Goal: Task Accomplishment & Management: Use online tool/utility

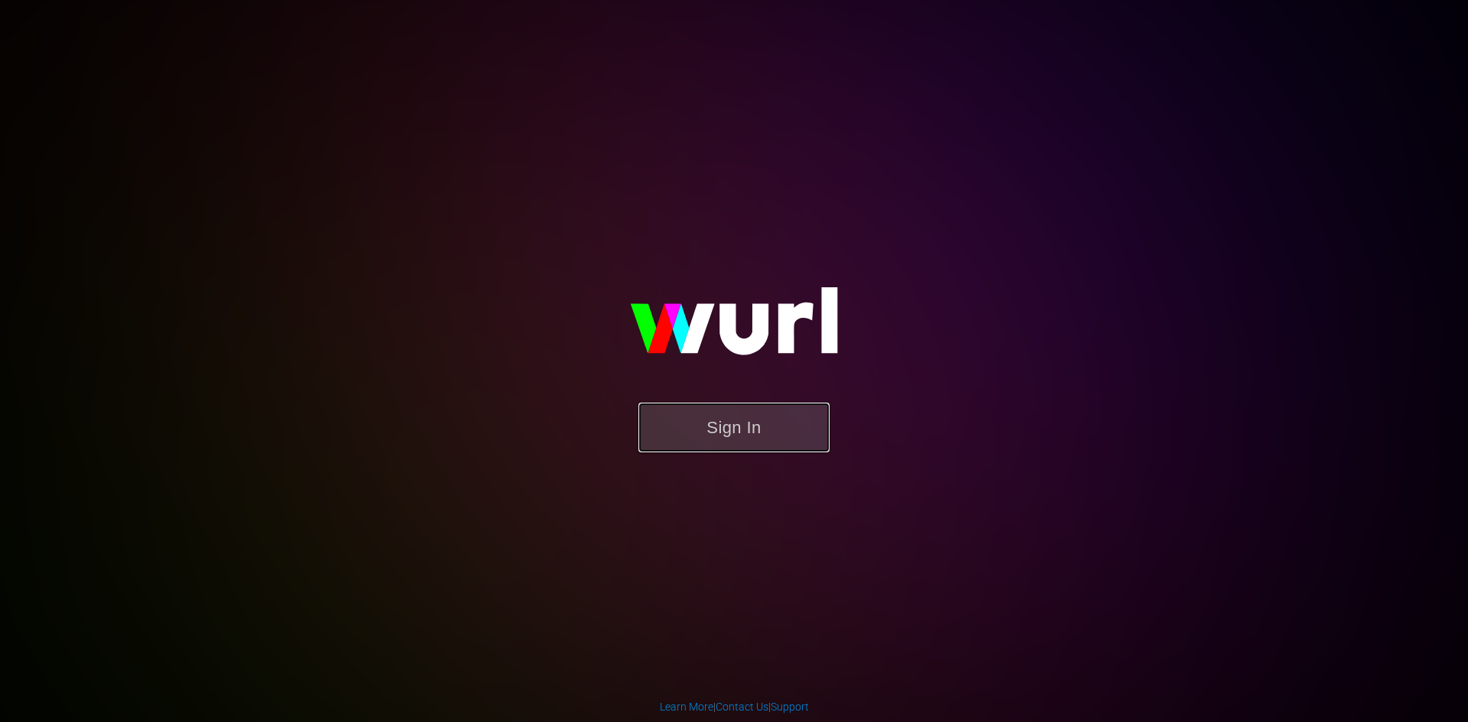
click at [773, 430] on button "Sign In" at bounding box center [733, 428] width 191 height 50
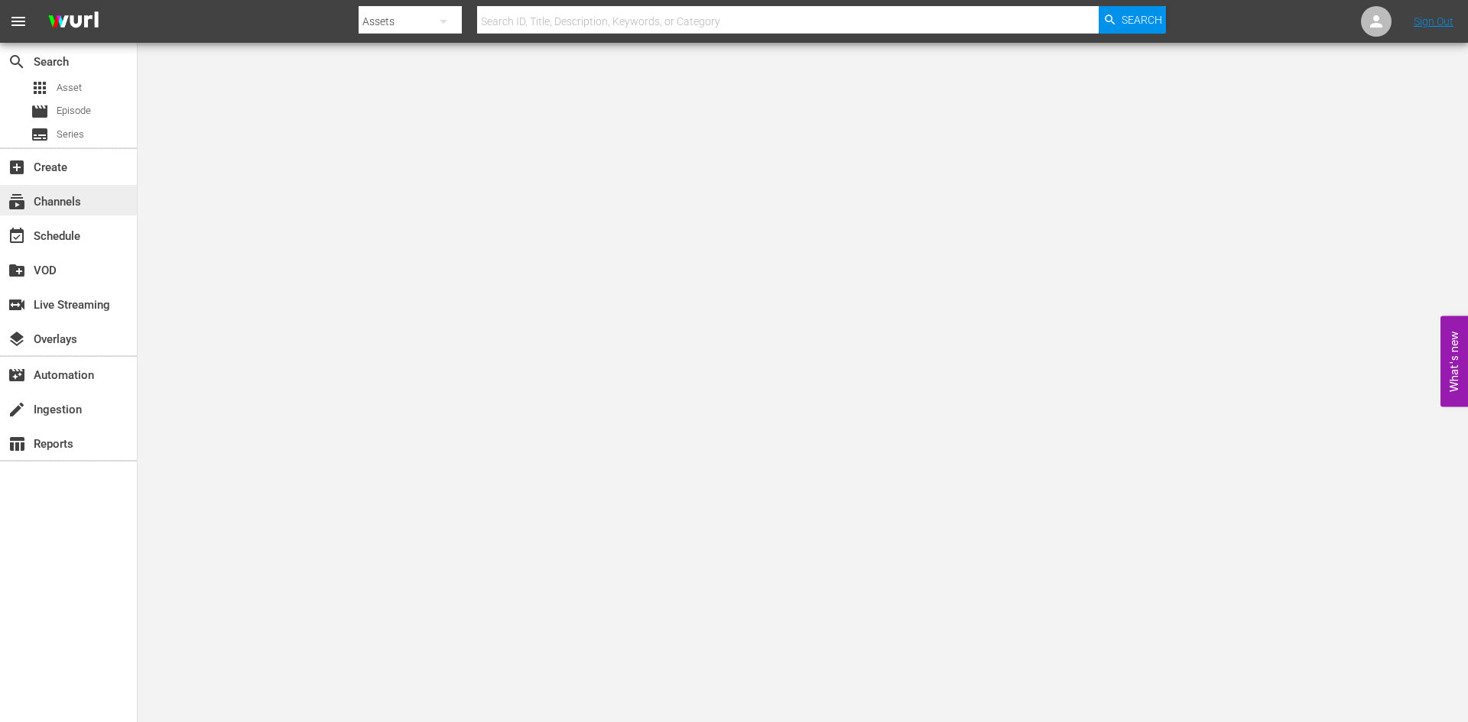
click at [63, 195] on div "subscriptions Channels" at bounding box center [43, 200] width 86 height 14
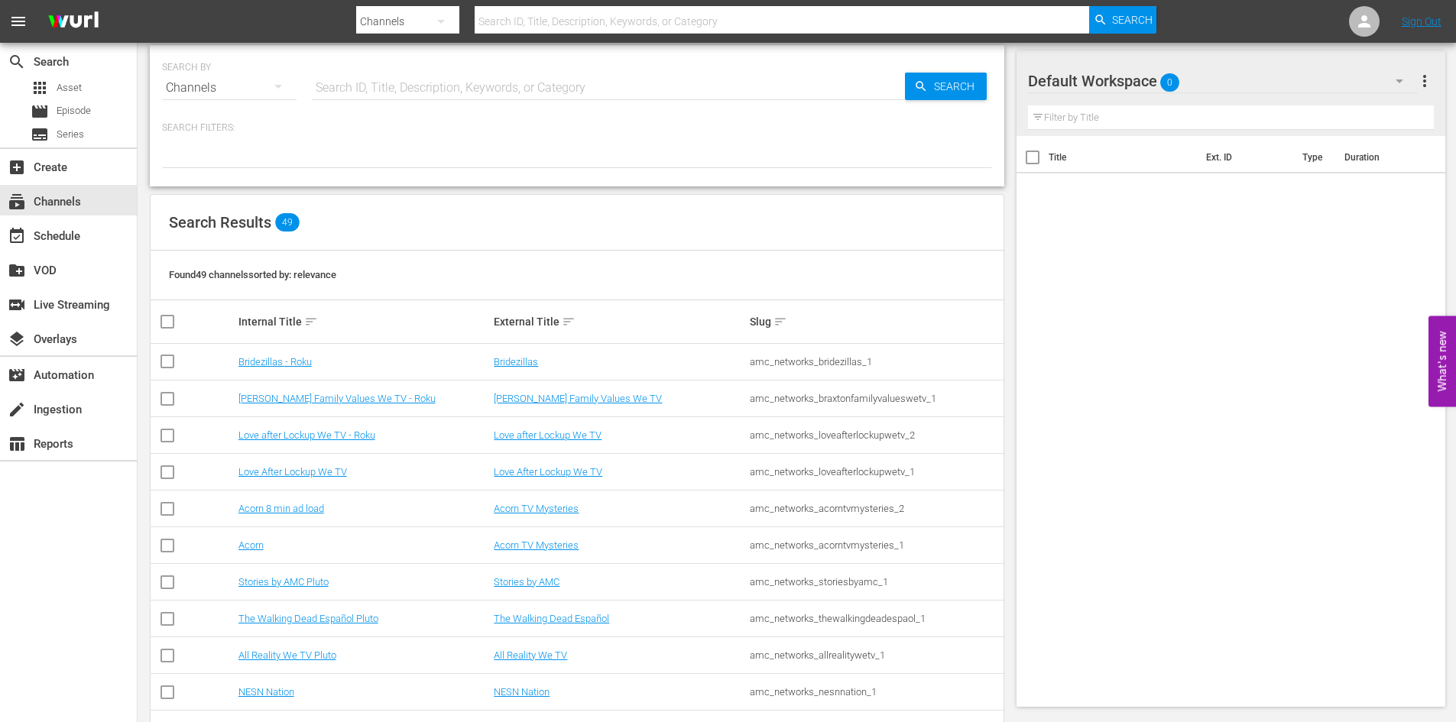
scroll to position [11, 0]
click at [365, 98] on input "text" at bounding box center [608, 87] width 593 height 37
click at [283, 81] on icon "button" at bounding box center [278, 85] width 18 height 18
click at [362, 90] on div "Channels Series Episodes Assets" at bounding box center [728, 361] width 1456 height 722
type input "slight"
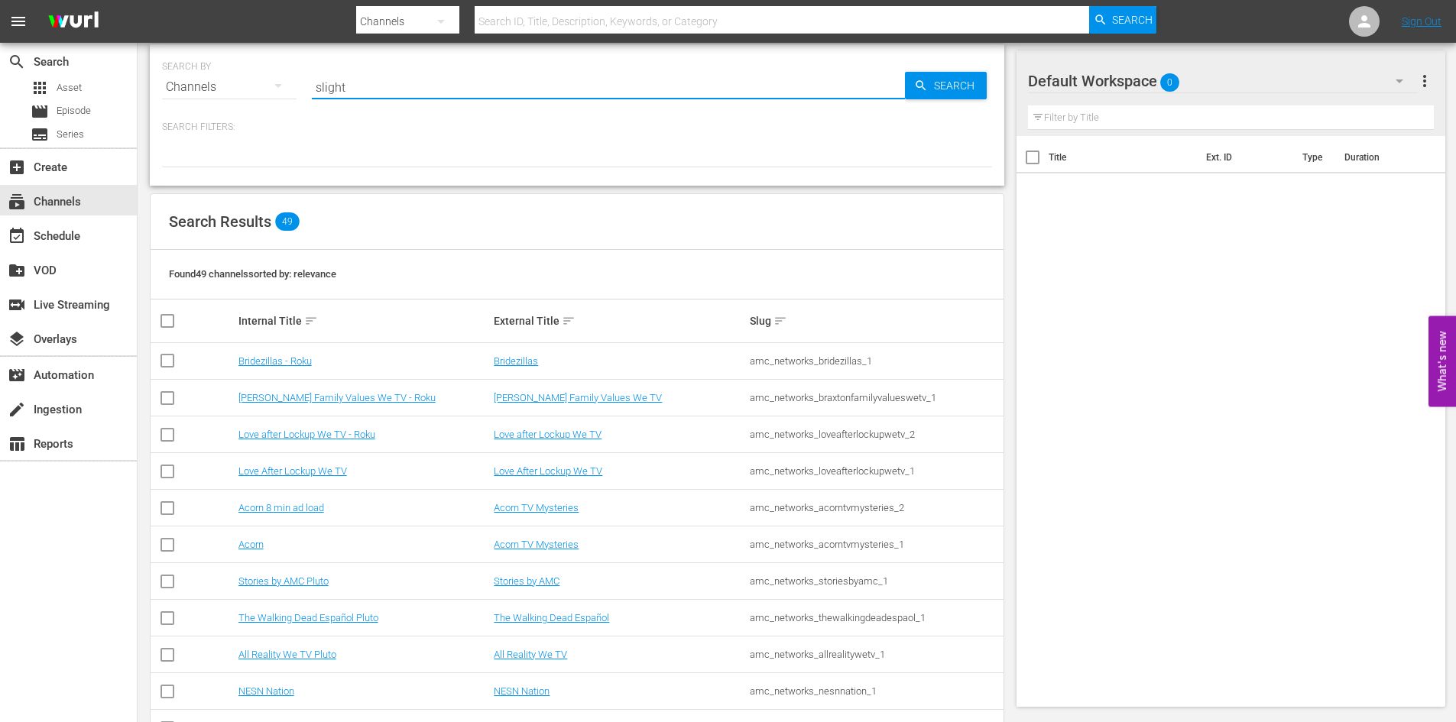
type input "slight"
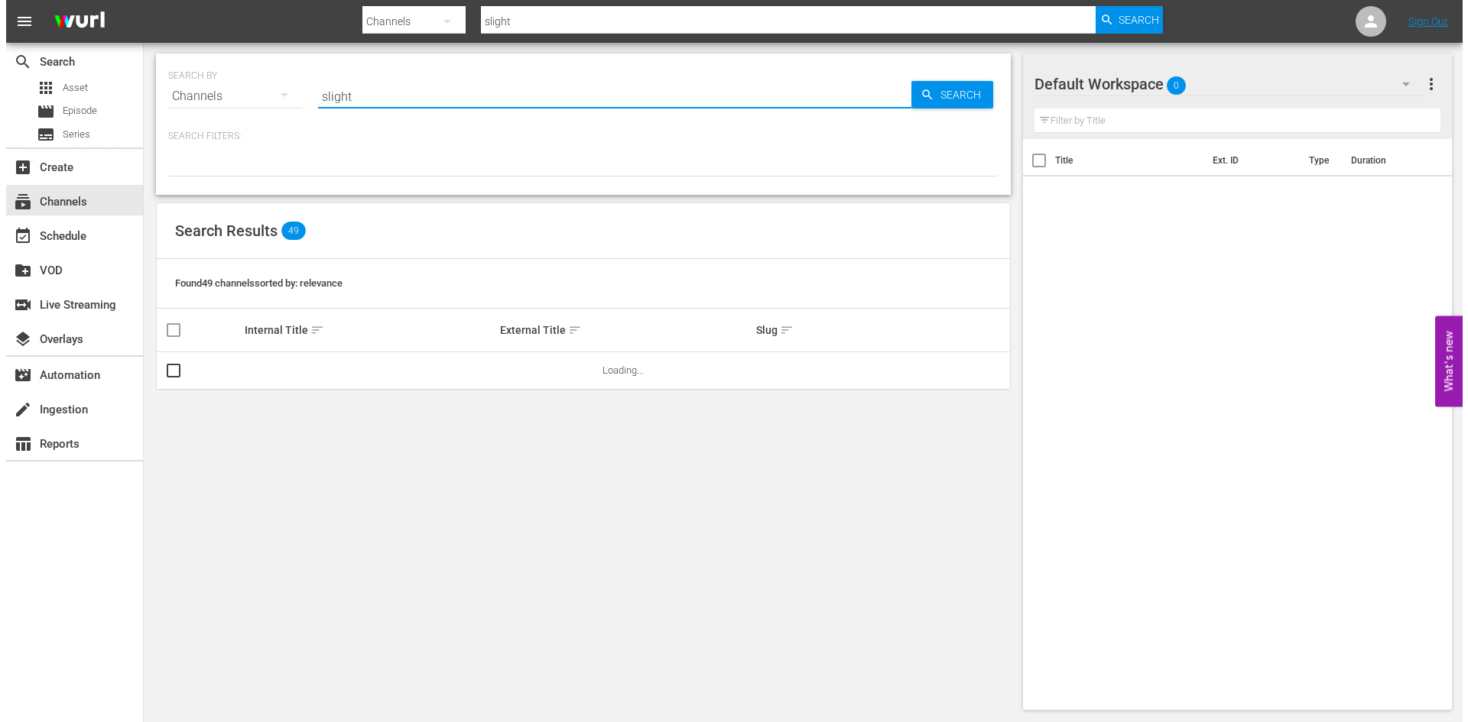
scroll to position [0, 0]
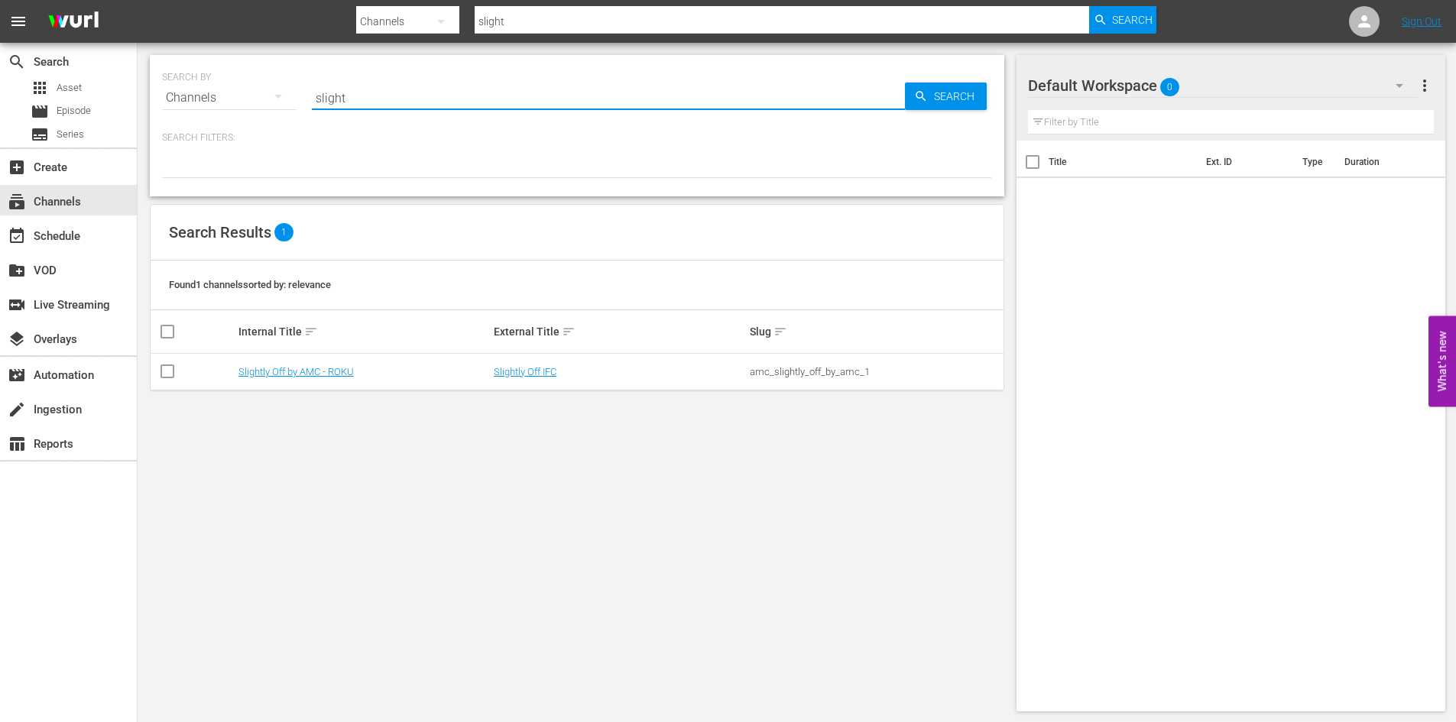
type input "slight"
click at [357, 369] on div "Slightly Off by AMC - ROKU" at bounding box center [365, 371] width 252 height 11
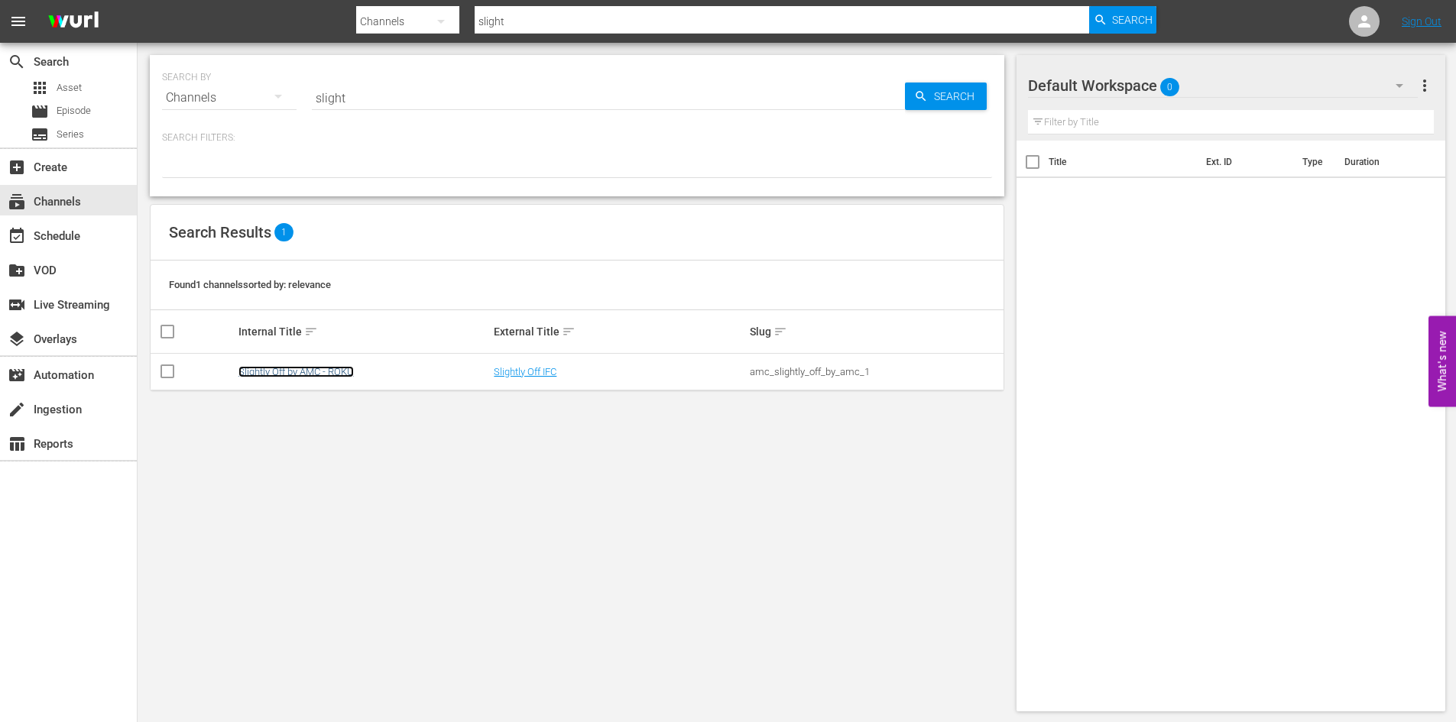
click at [336, 369] on link "Slightly Off by AMC - ROKU" at bounding box center [296, 371] width 115 height 11
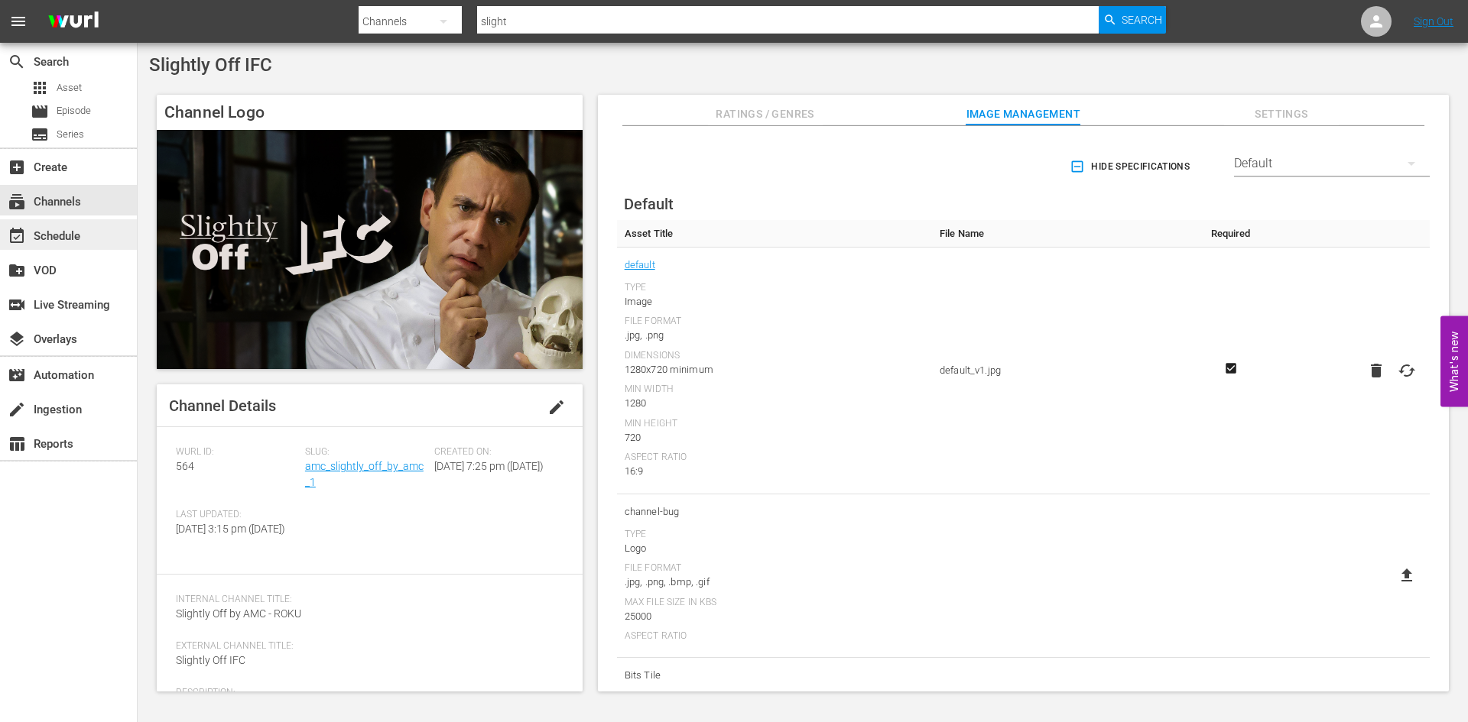
click at [72, 239] on div "event_available Schedule" at bounding box center [43, 234] width 86 height 14
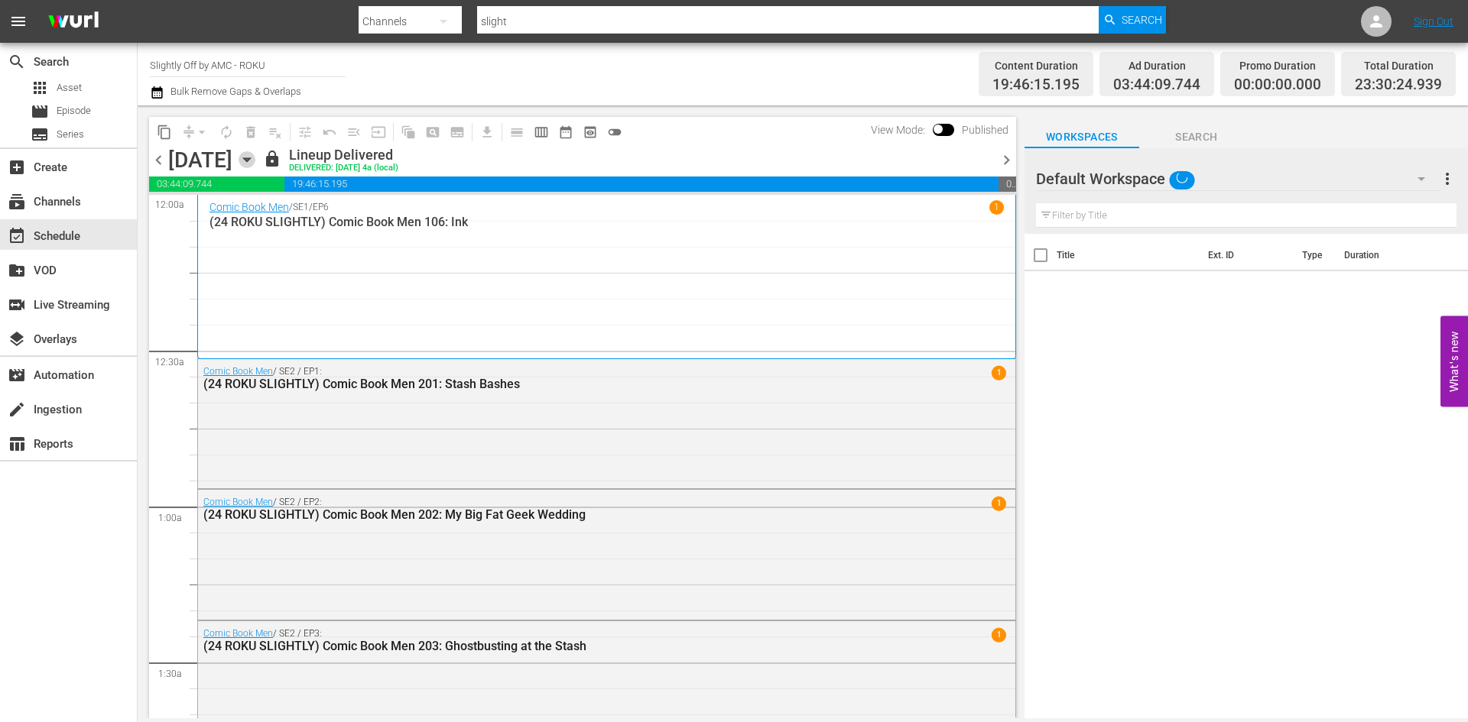
click at [250, 159] on icon "button" at bounding box center [246, 160] width 7 height 4
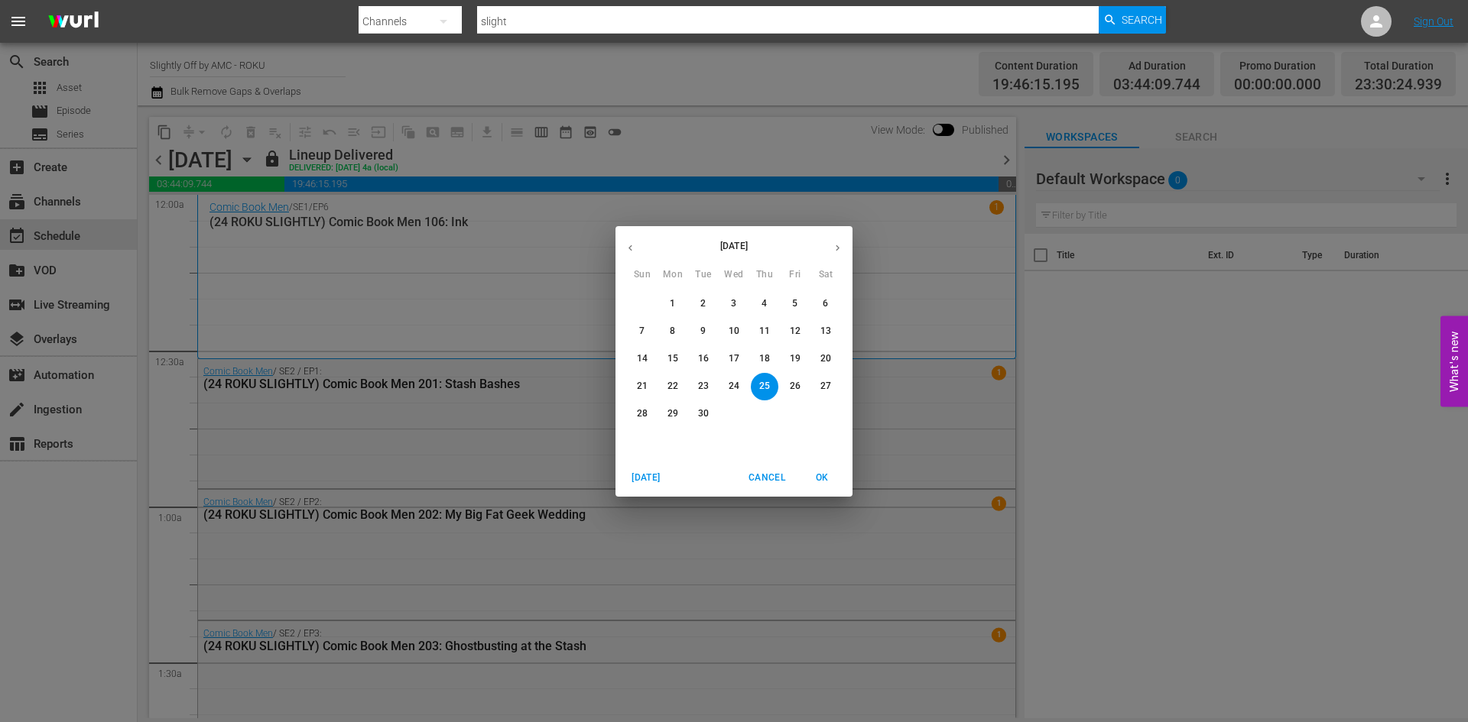
click at [833, 248] on icon "button" at bounding box center [837, 247] width 11 height 11
click at [729, 304] on span "1" at bounding box center [734, 303] width 28 height 13
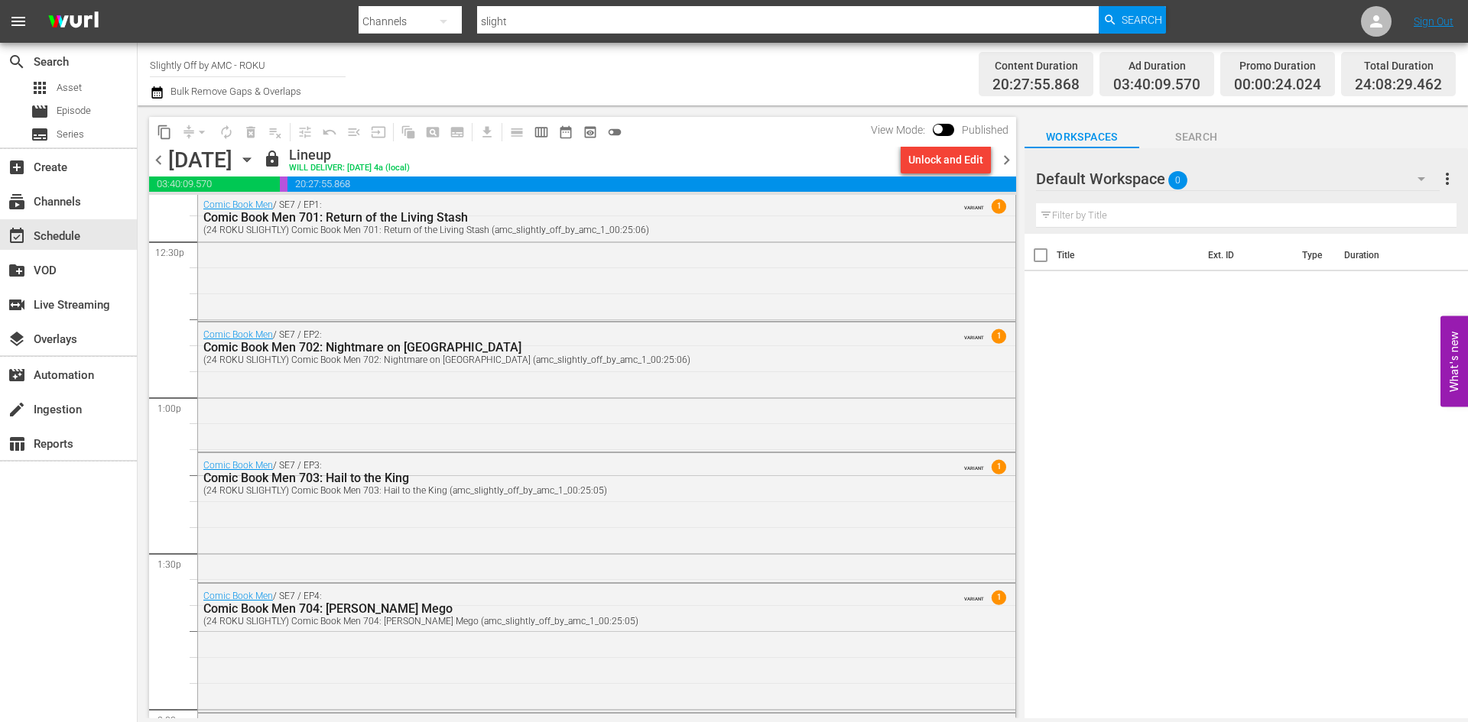
scroll to position [3971, 0]
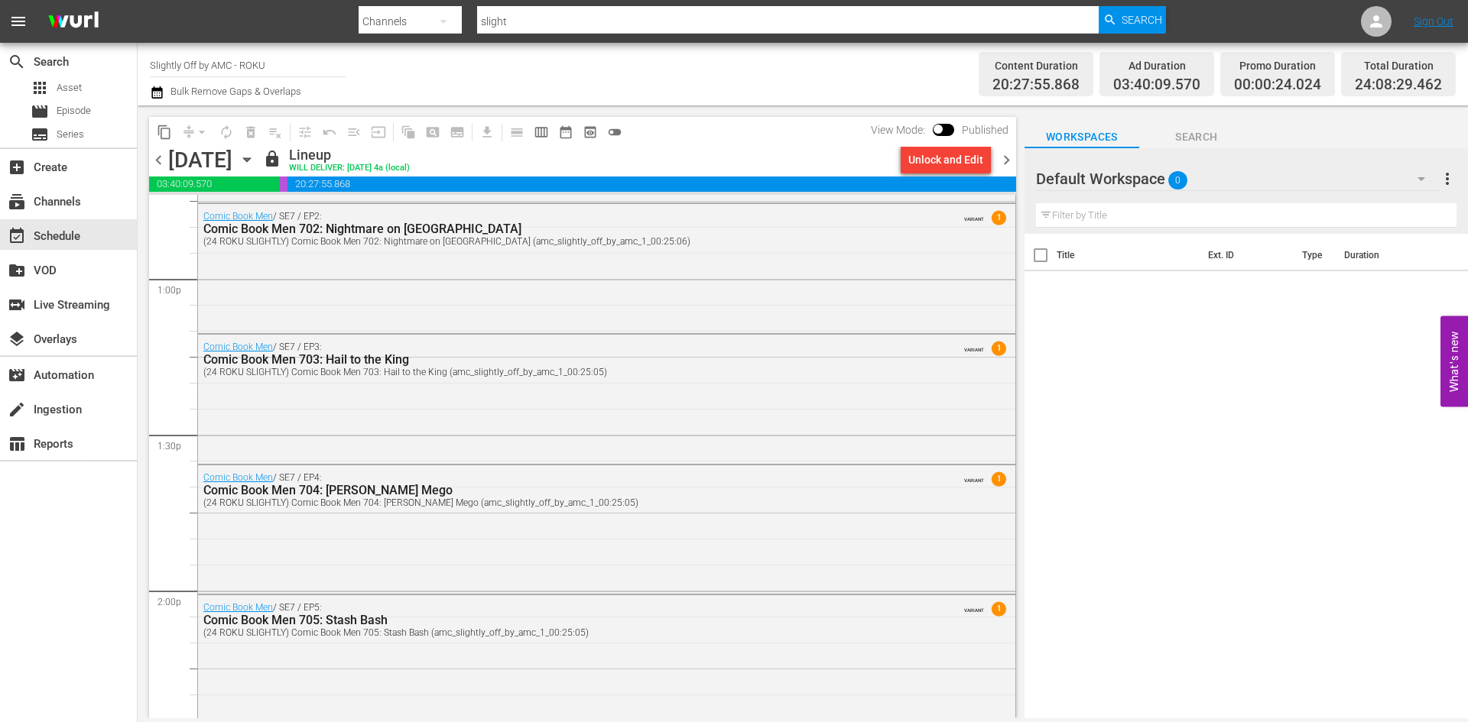
click at [255, 161] on icon "button" at bounding box center [247, 159] width 17 height 17
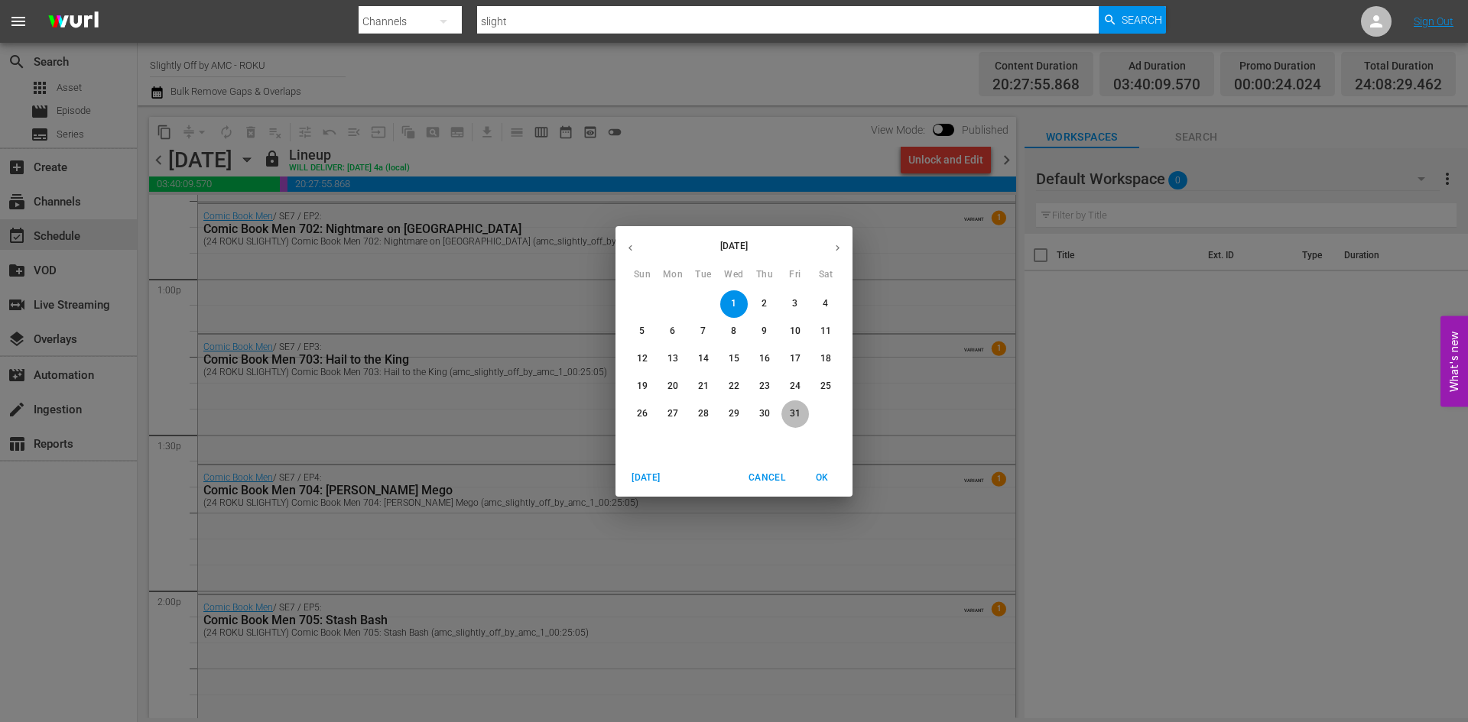
click at [797, 418] on p "31" at bounding box center [795, 413] width 11 height 13
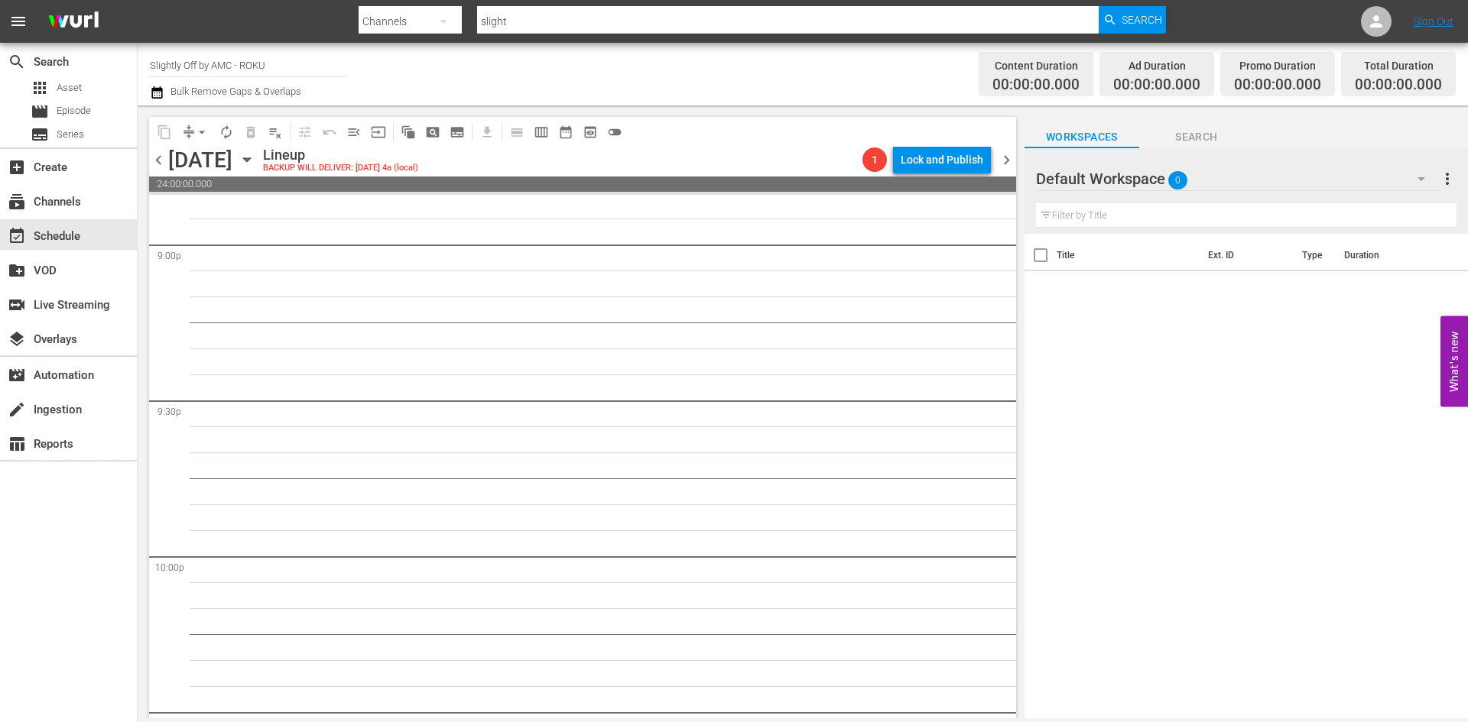
scroll to position [6963, 0]
click at [255, 163] on icon "button" at bounding box center [247, 159] width 17 height 17
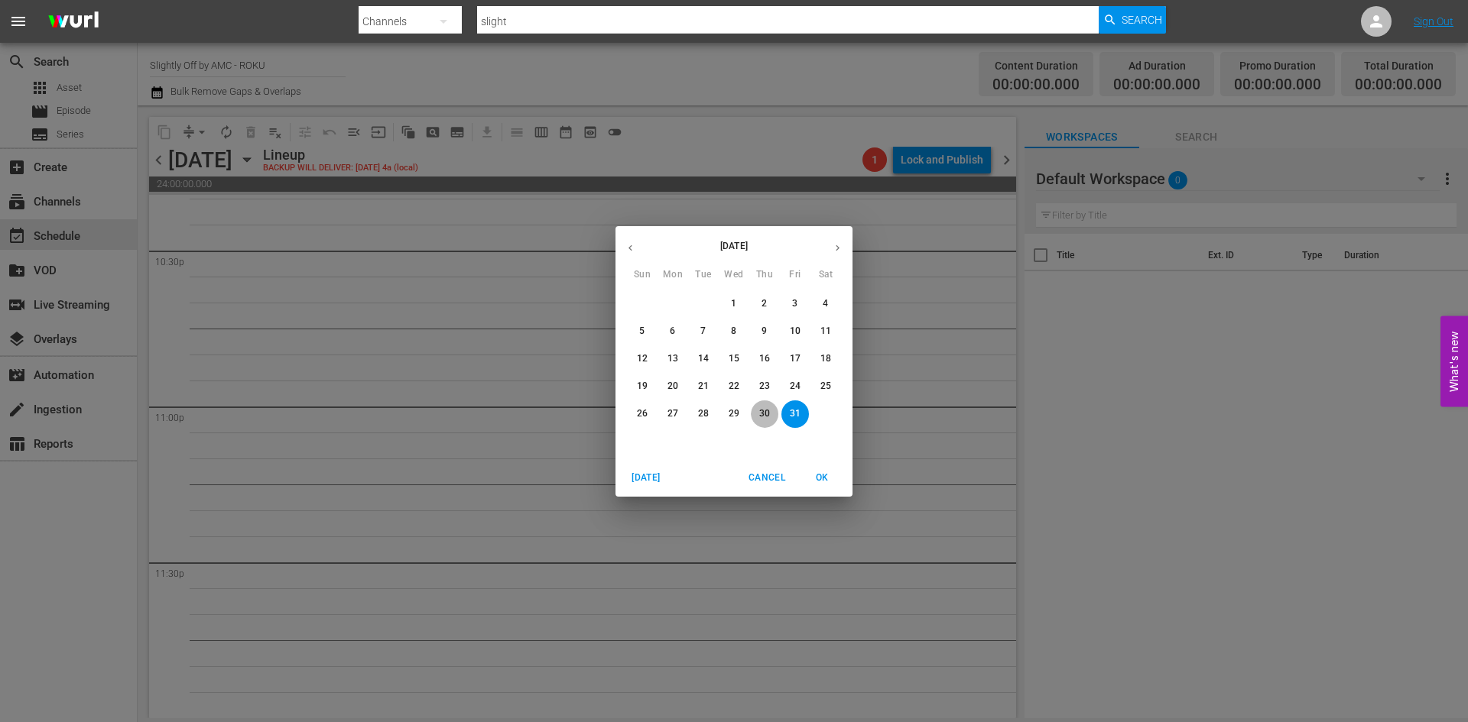
click at [769, 409] on p "30" at bounding box center [764, 413] width 11 height 13
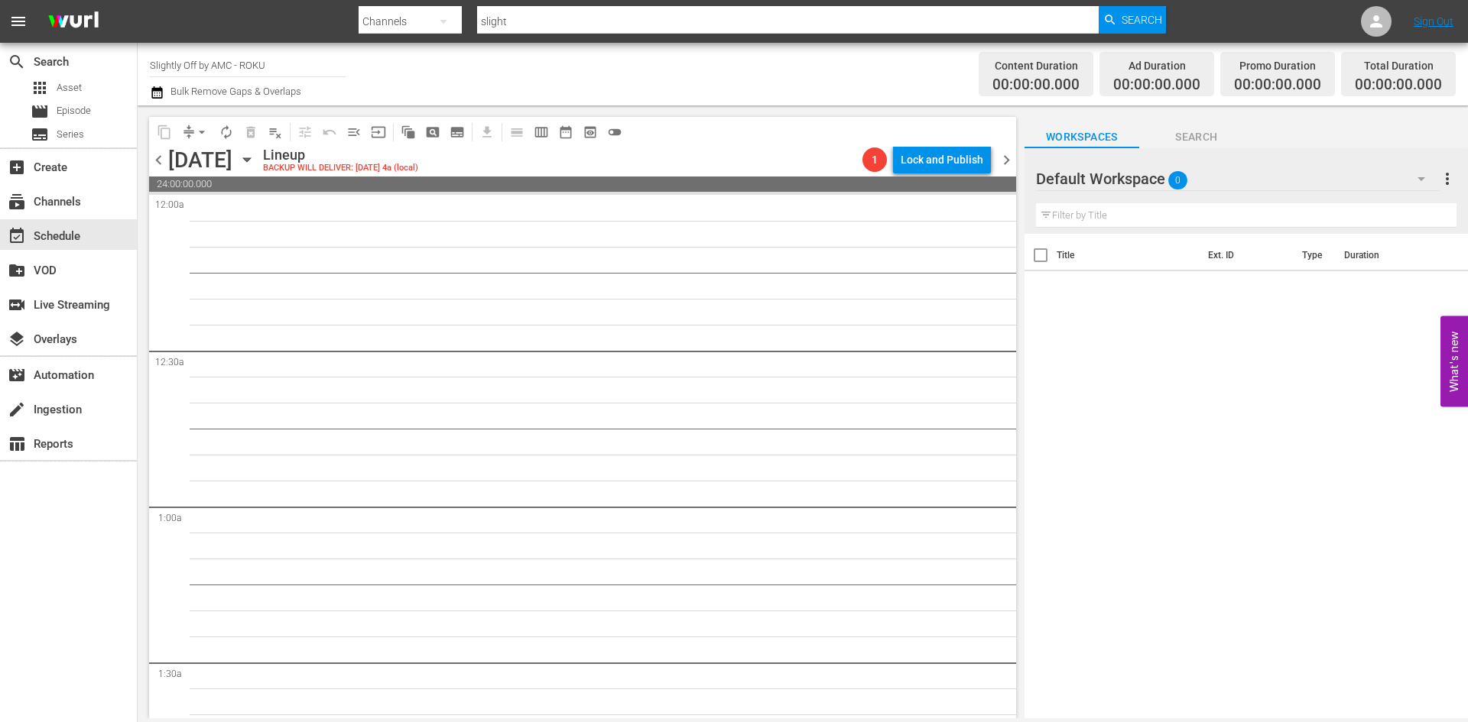
click at [255, 159] on icon "button" at bounding box center [247, 159] width 17 height 17
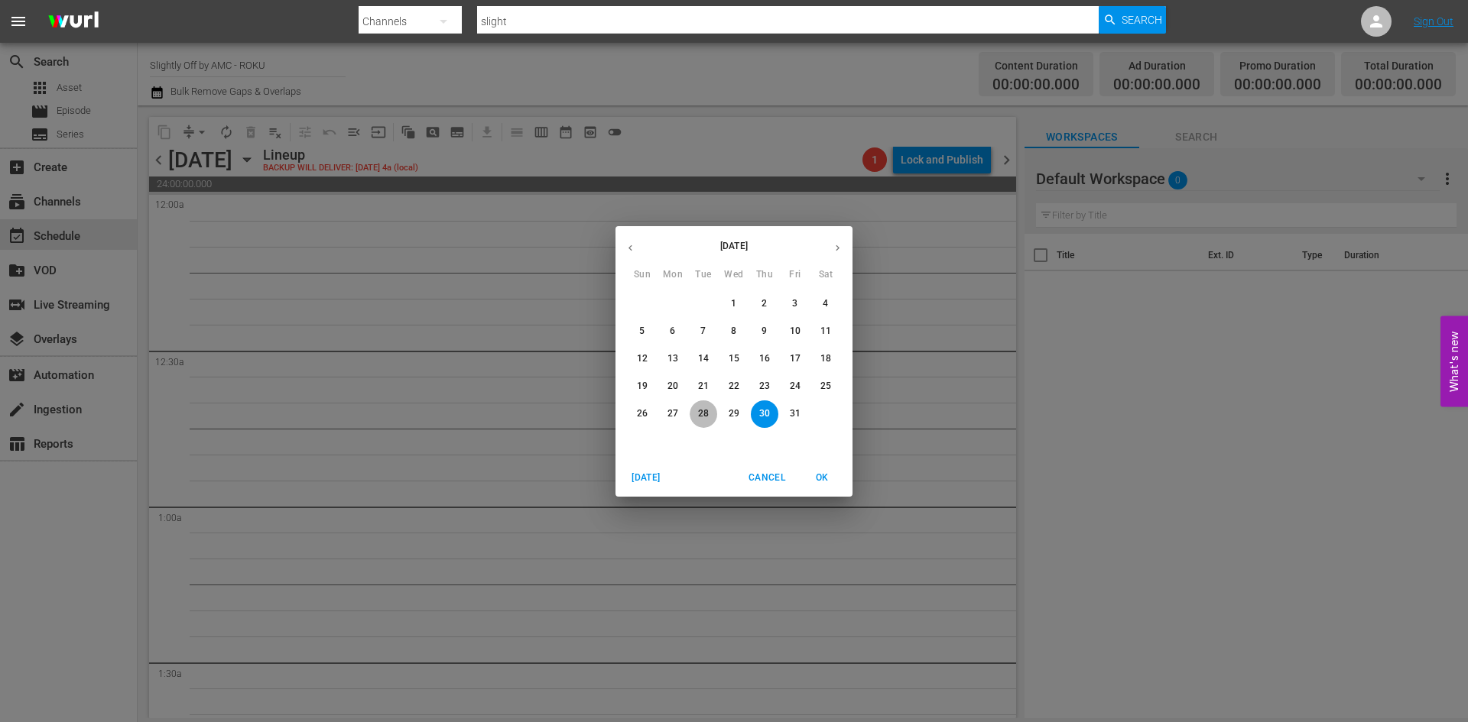
click at [699, 414] on p "28" at bounding box center [703, 413] width 11 height 13
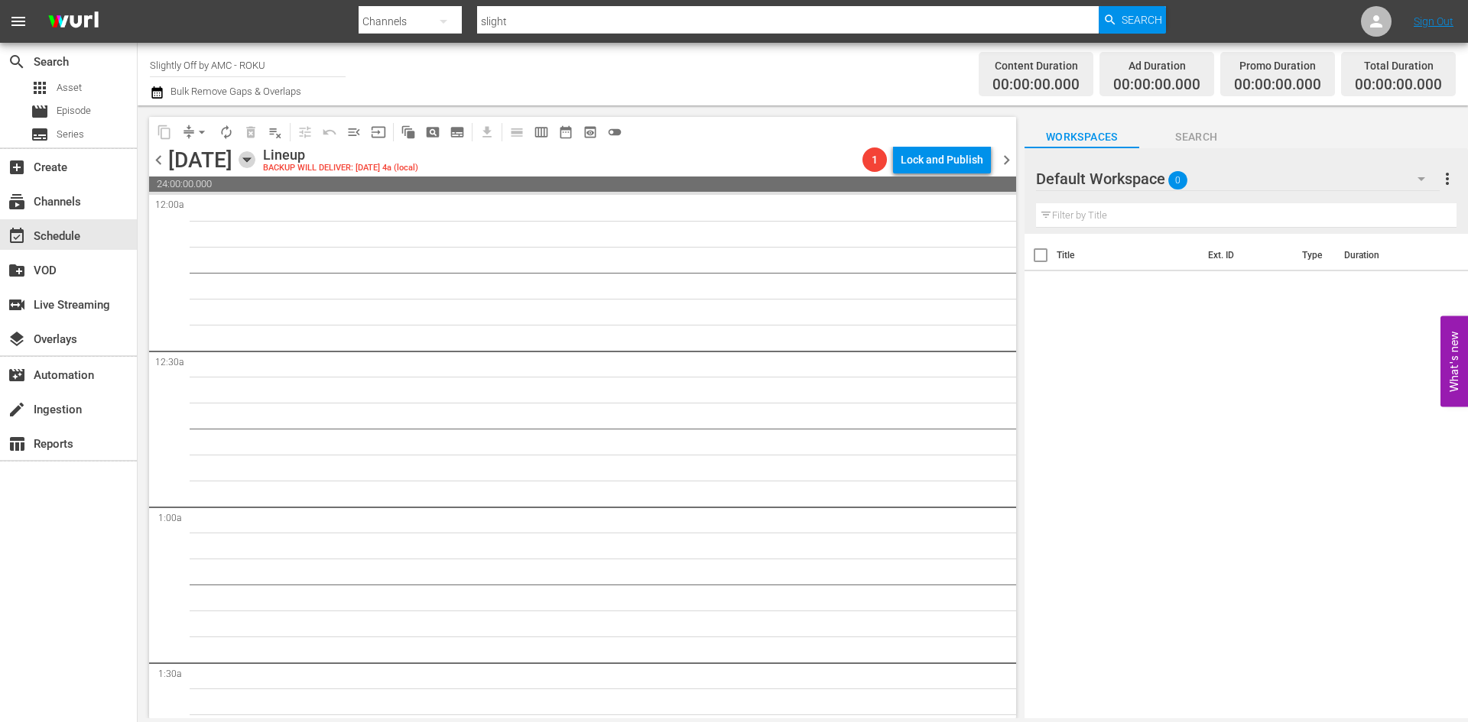
click at [255, 164] on icon "button" at bounding box center [247, 159] width 17 height 17
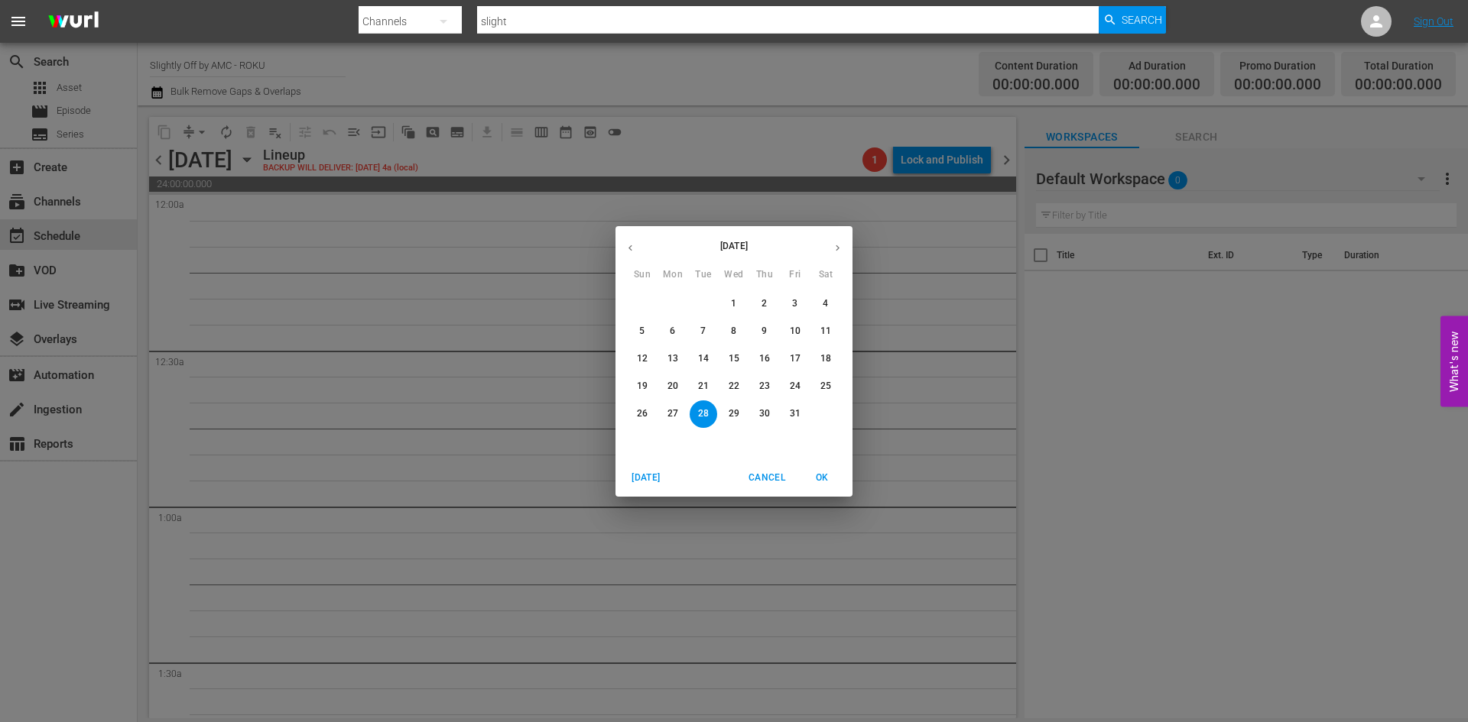
click at [706, 325] on p "7" at bounding box center [702, 331] width 5 height 13
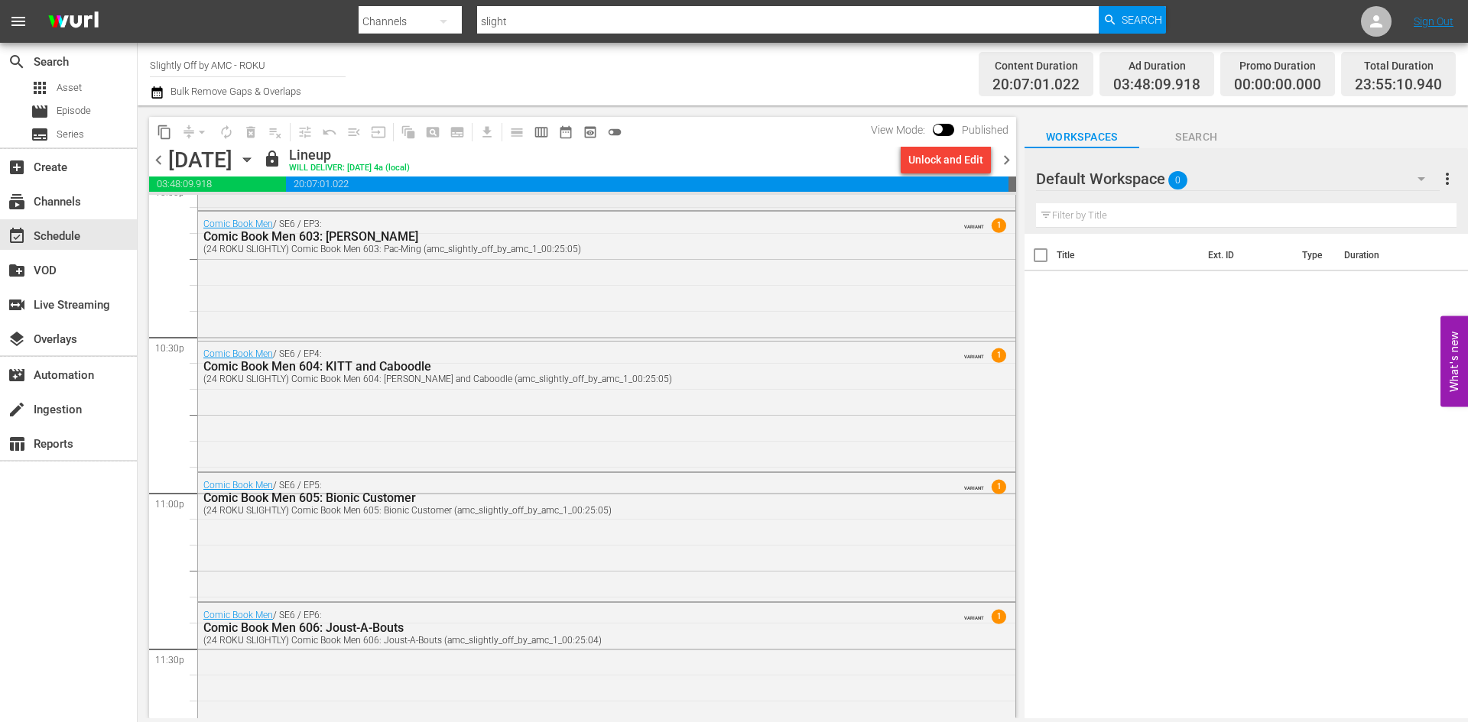
scroll to position [7021, 0]
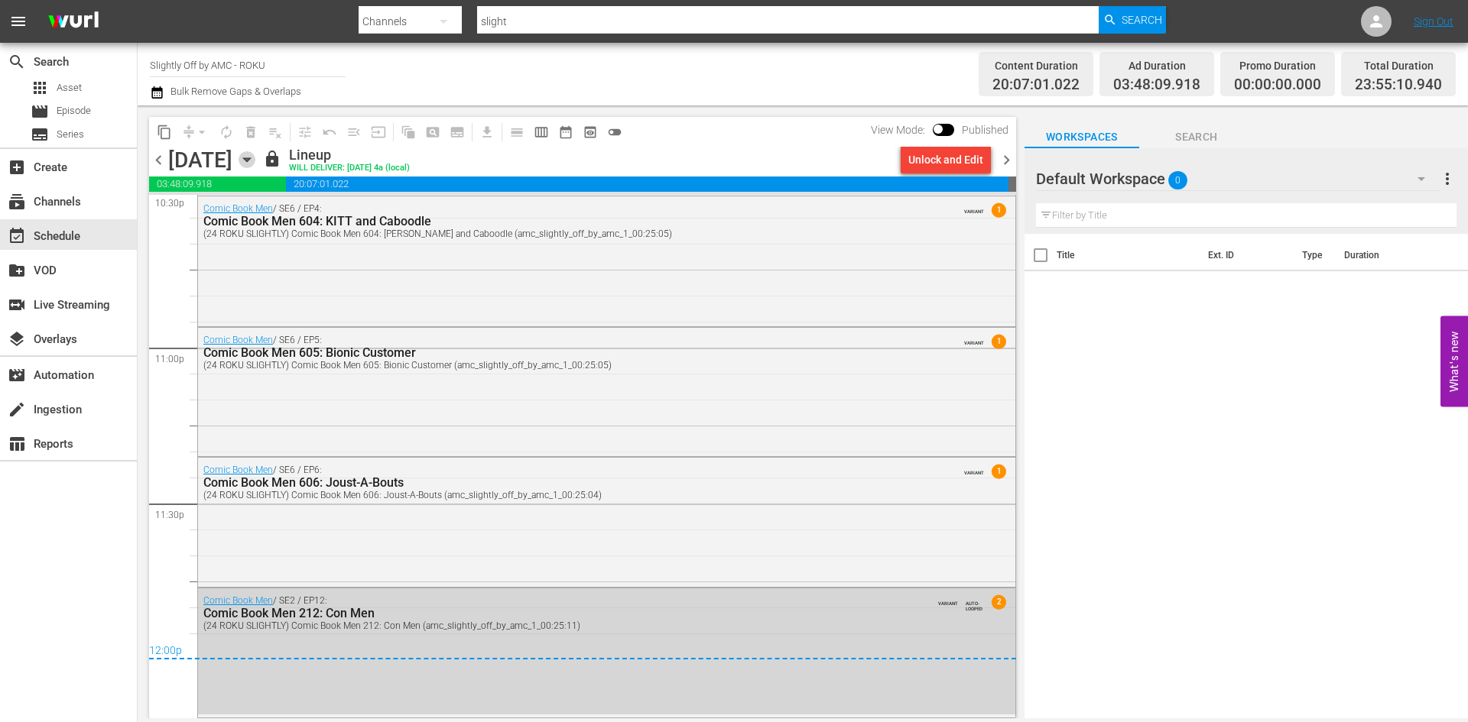
click at [255, 164] on icon "button" at bounding box center [247, 159] width 17 height 17
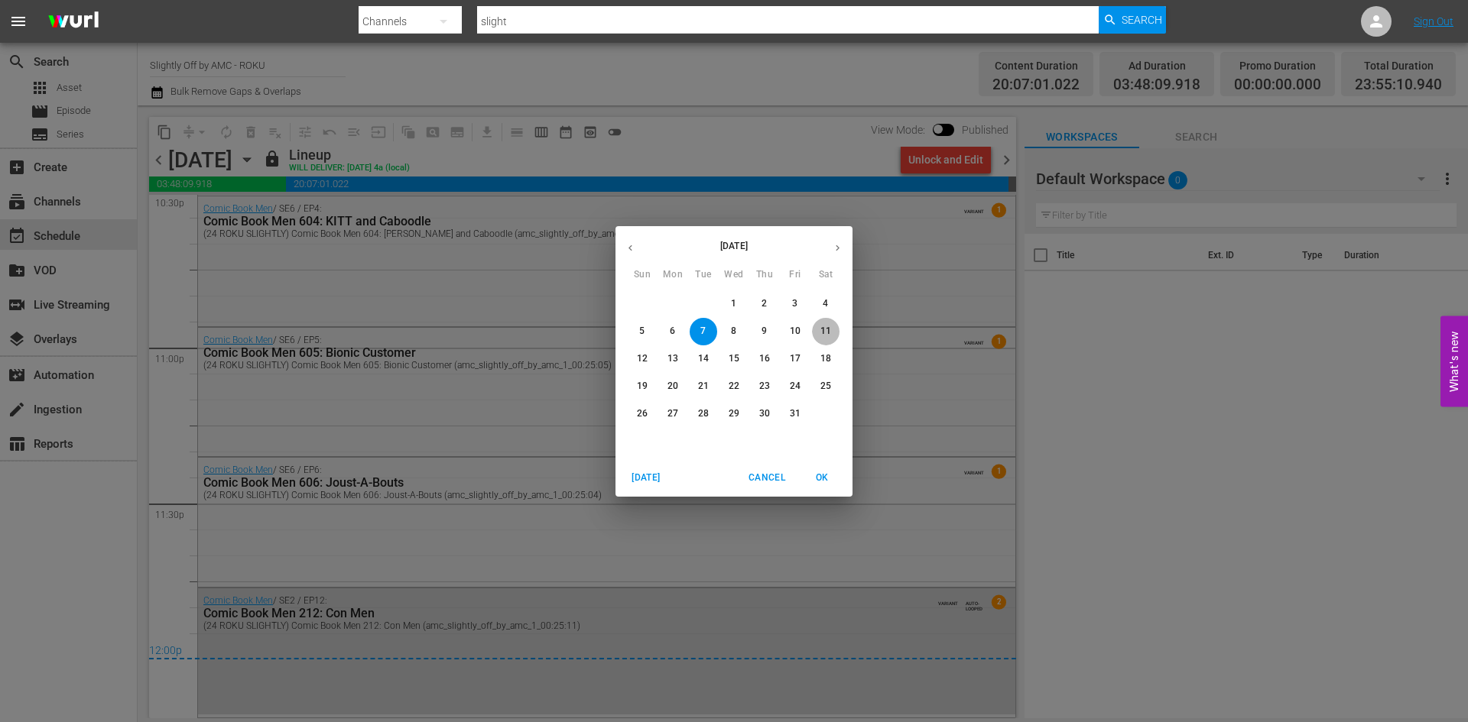
click at [826, 328] on p "11" at bounding box center [825, 331] width 11 height 13
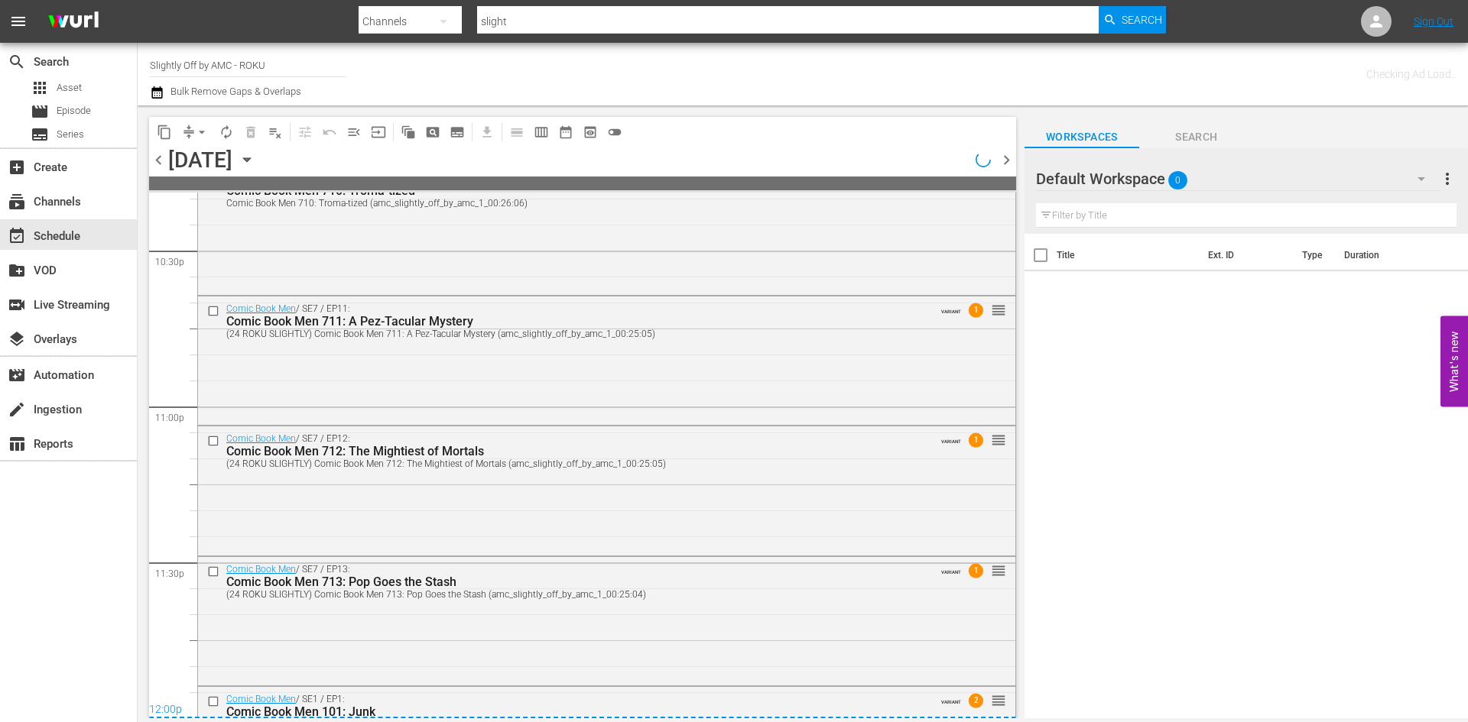
scroll to position [7021, 0]
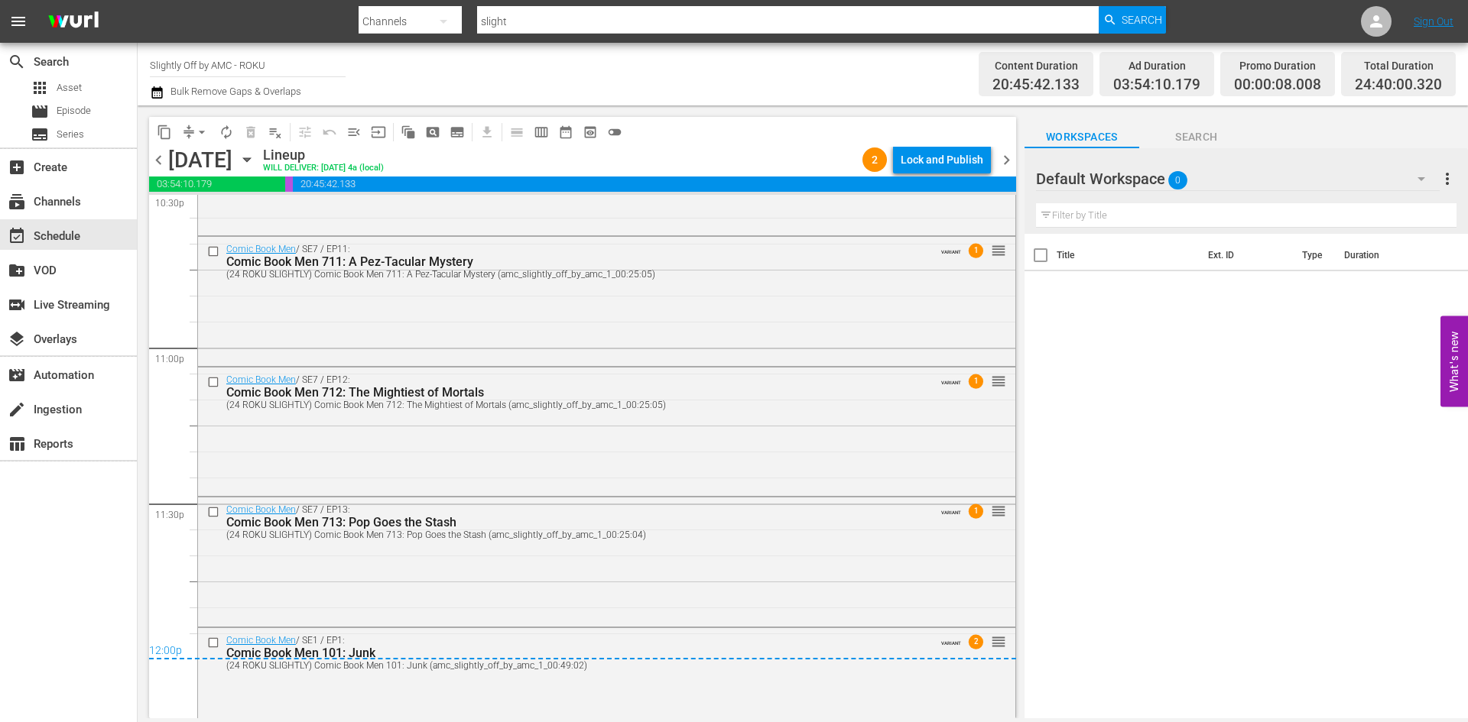
click at [250, 159] on icon "button" at bounding box center [246, 160] width 7 height 4
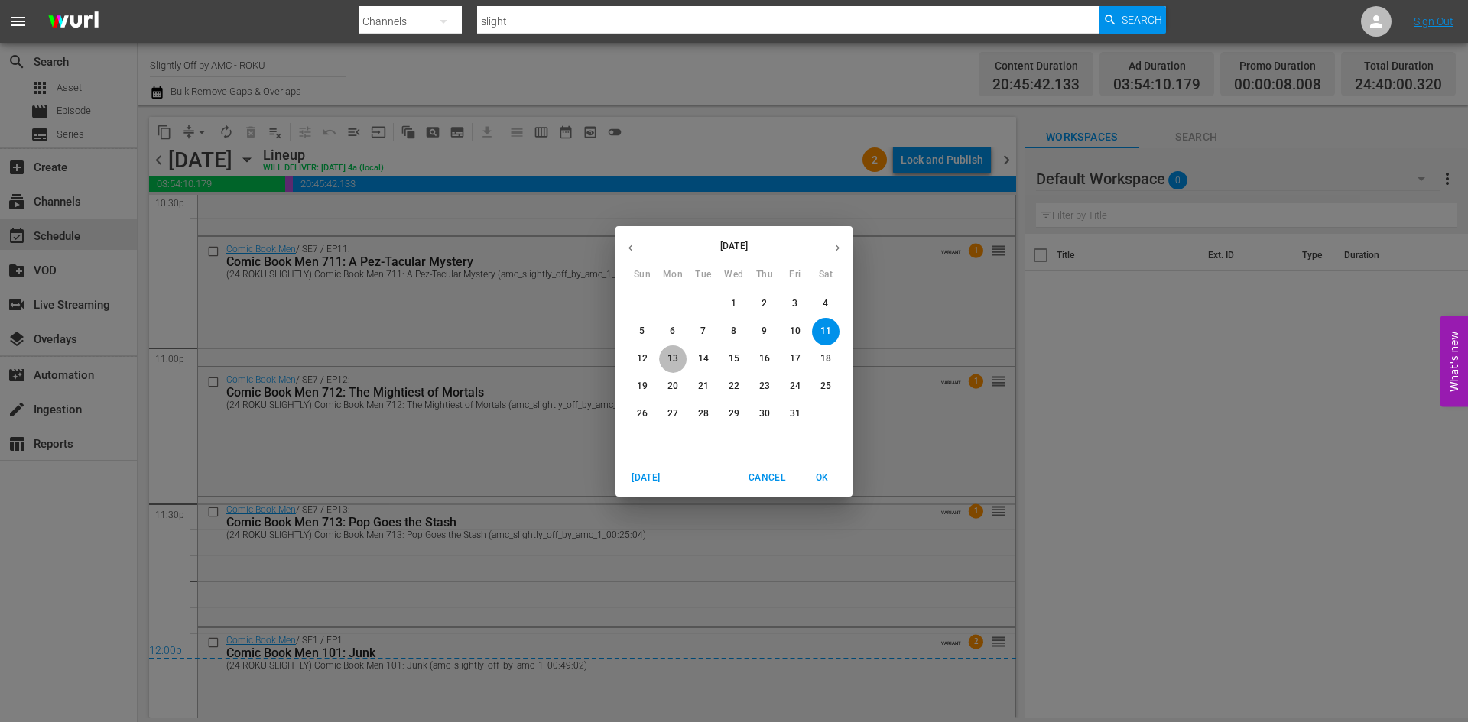
click at [684, 356] on span "13" at bounding box center [673, 358] width 28 height 13
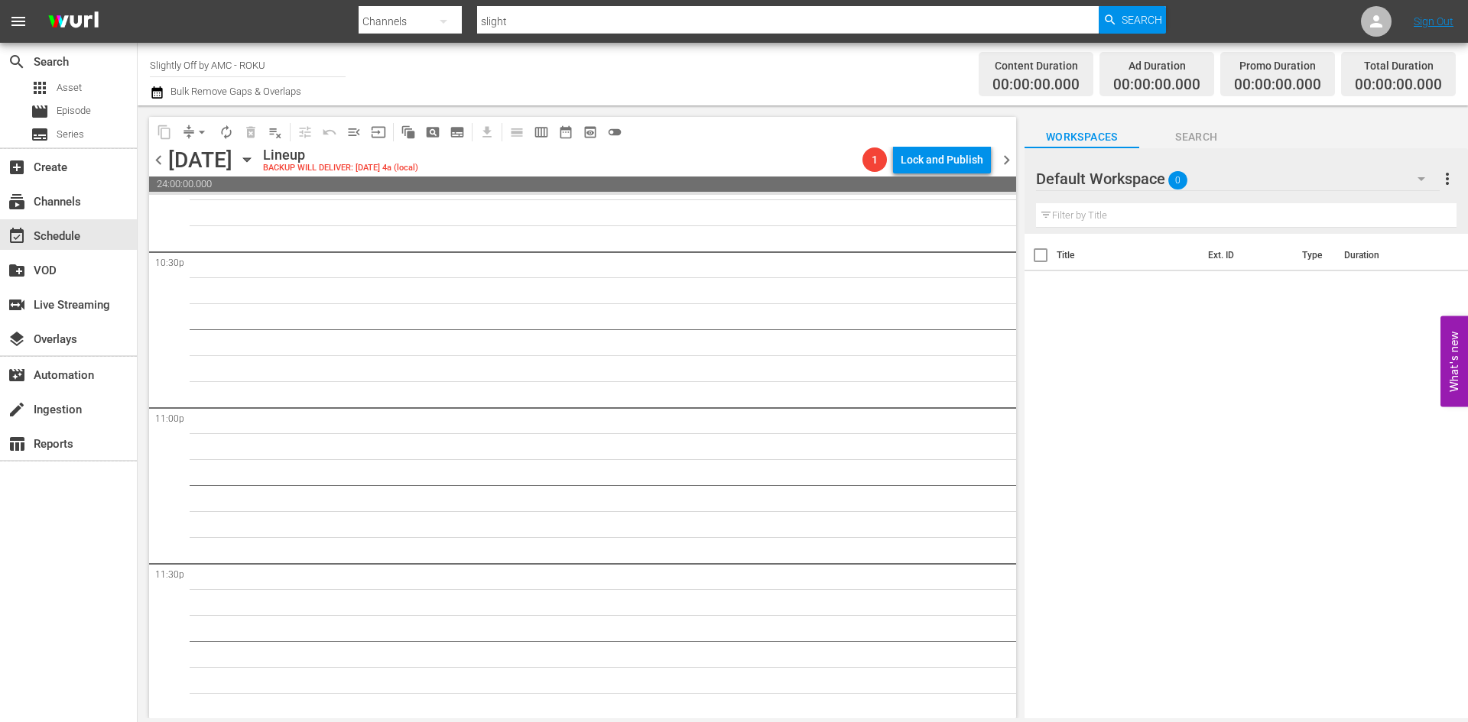
scroll to position [6963, 0]
click at [255, 163] on icon "button" at bounding box center [247, 159] width 17 height 17
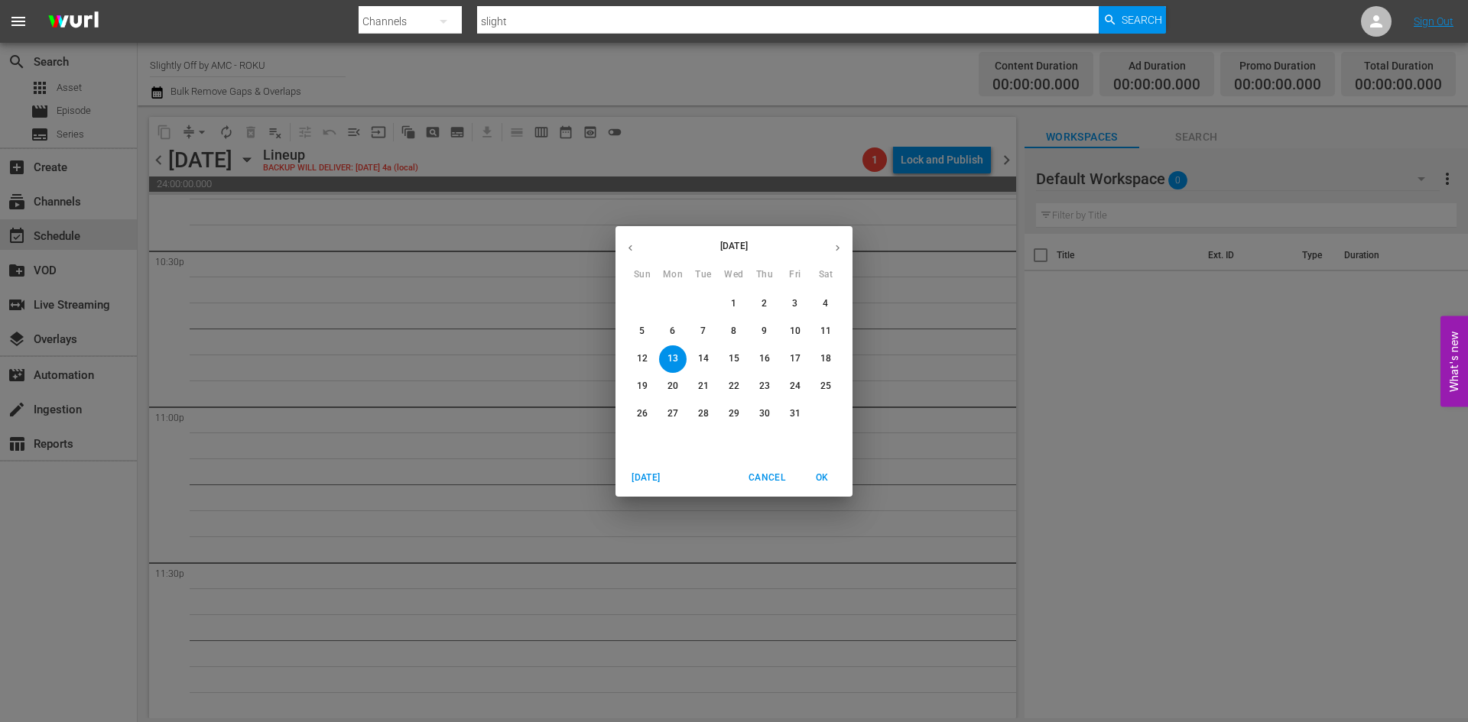
click at [644, 353] on p "12" at bounding box center [642, 358] width 11 height 13
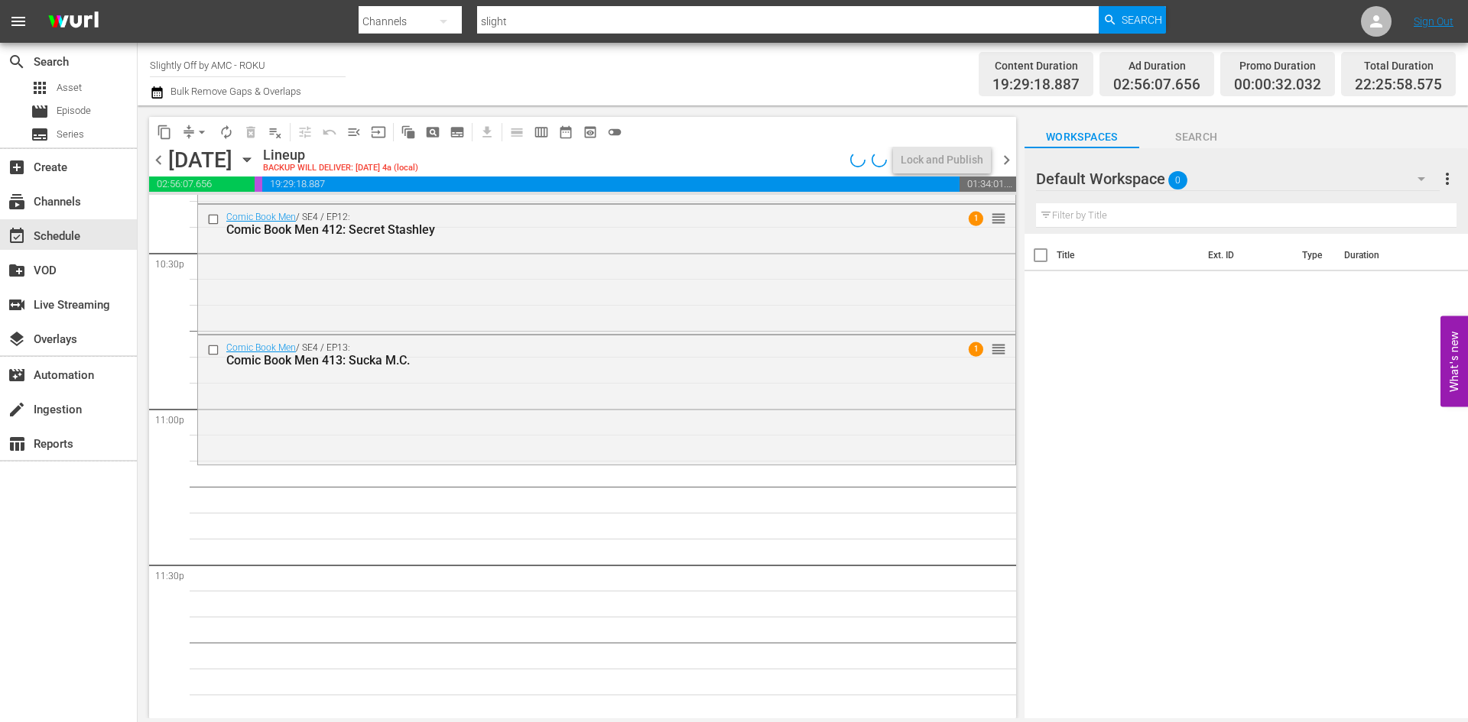
scroll to position [6963, 0]
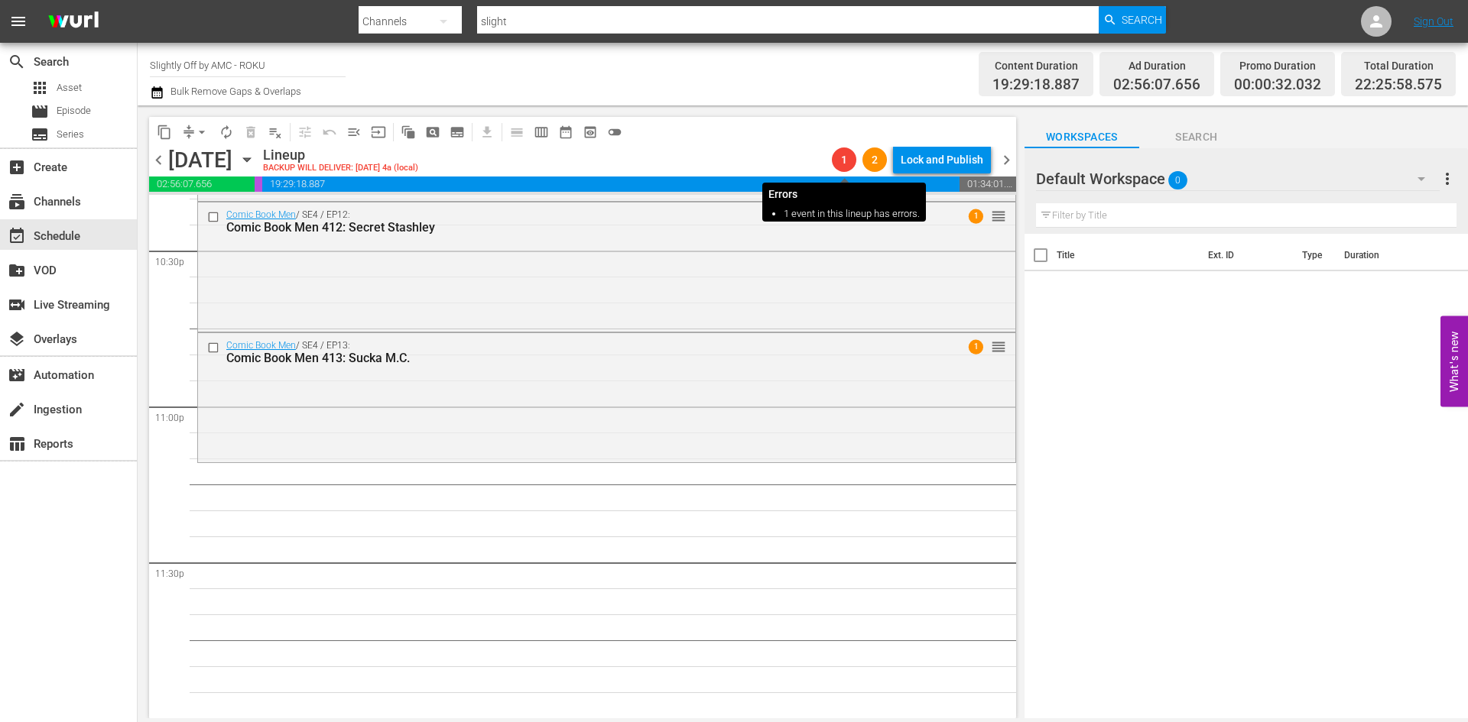
click at [844, 154] on span "1" at bounding box center [844, 160] width 24 height 12
click at [850, 196] on div "Comic Book Men / SE4 / EP11: Comic Book Men 411: My Favorite Munster 1 reorder" at bounding box center [606, 136] width 817 height 126
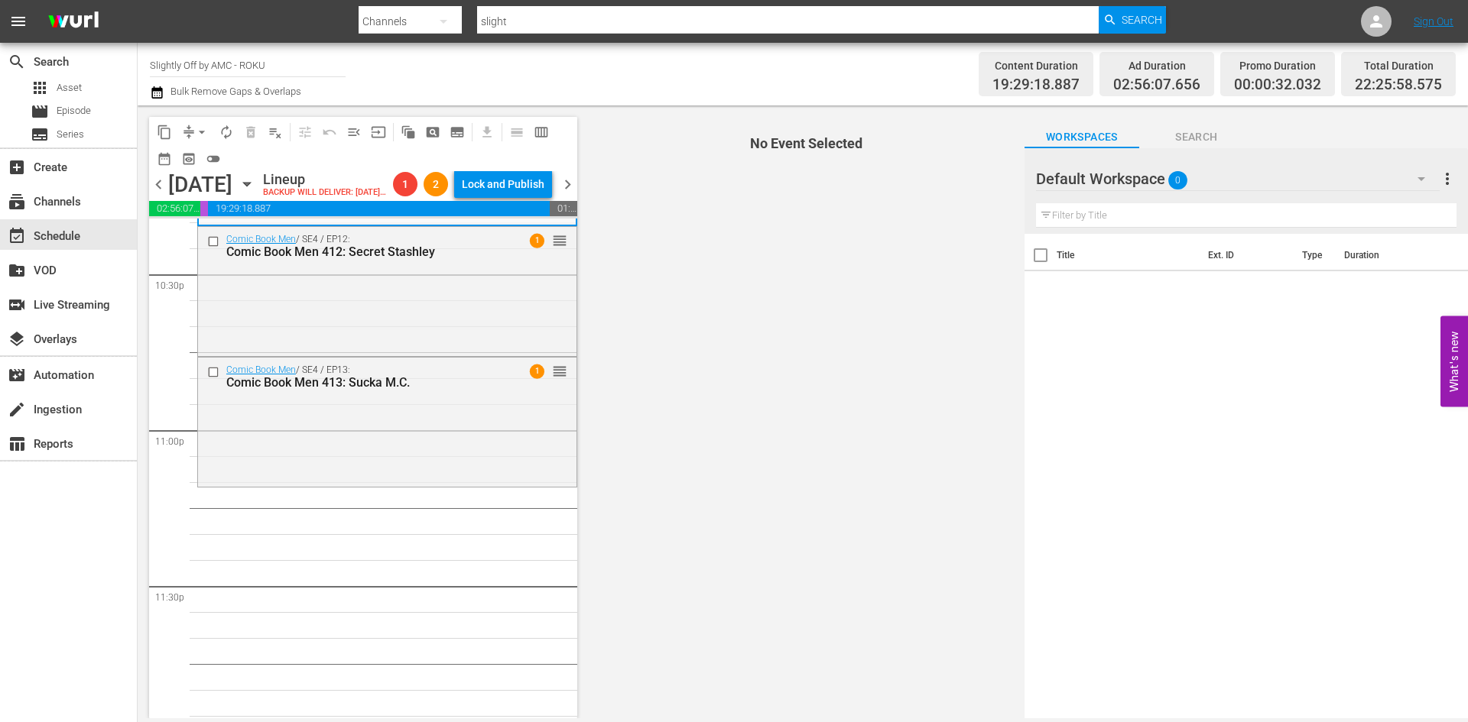
scroll to position [7012, 0]
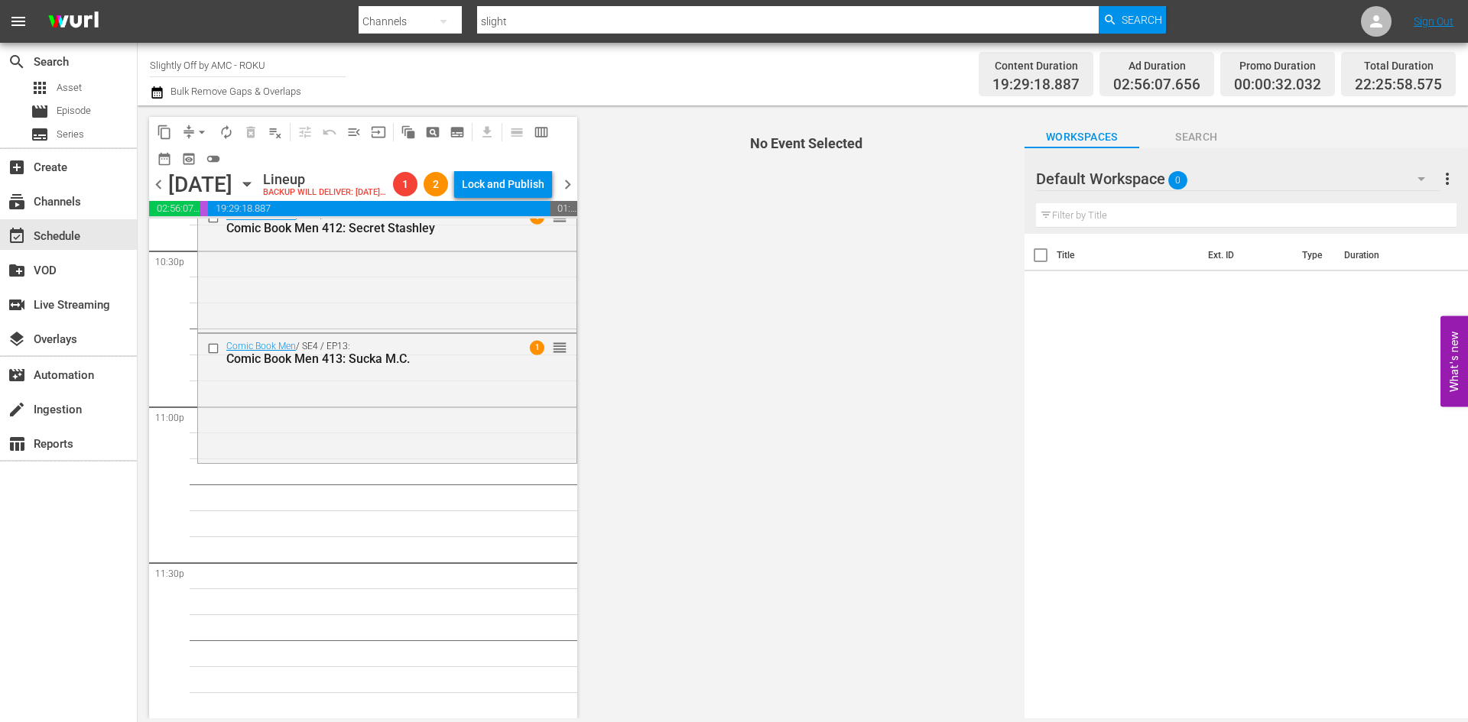
click at [683, 177] on span "No Event Selected" at bounding box center [802, 412] width 443 height 613
click at [574, 194] on span "chevron_right" at bounding box center [567, 184] width 19 height 19
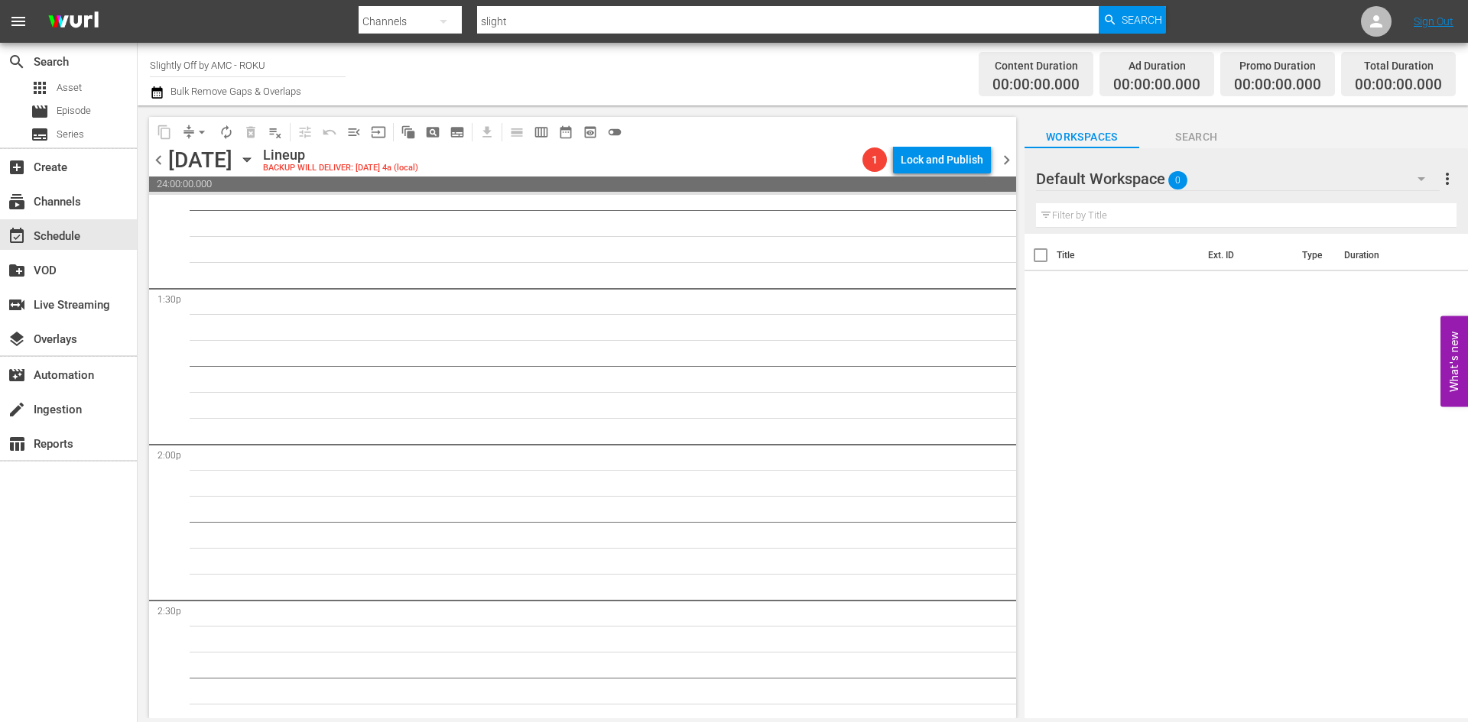
scroll to position [4114, 0]
click at [156, 159] on span "chevron_left" at bounding box center [158, 160] width 19 height 19
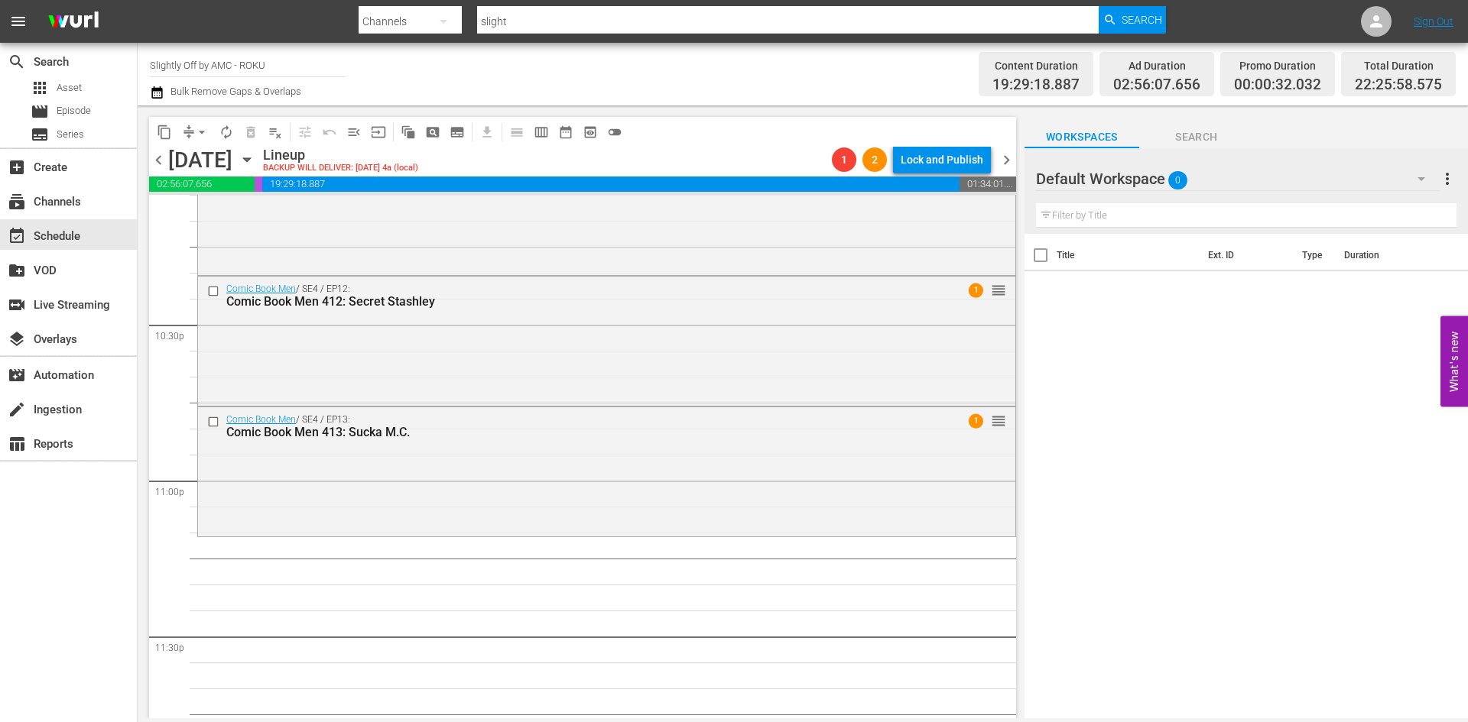
scroll to position [6963, 0]
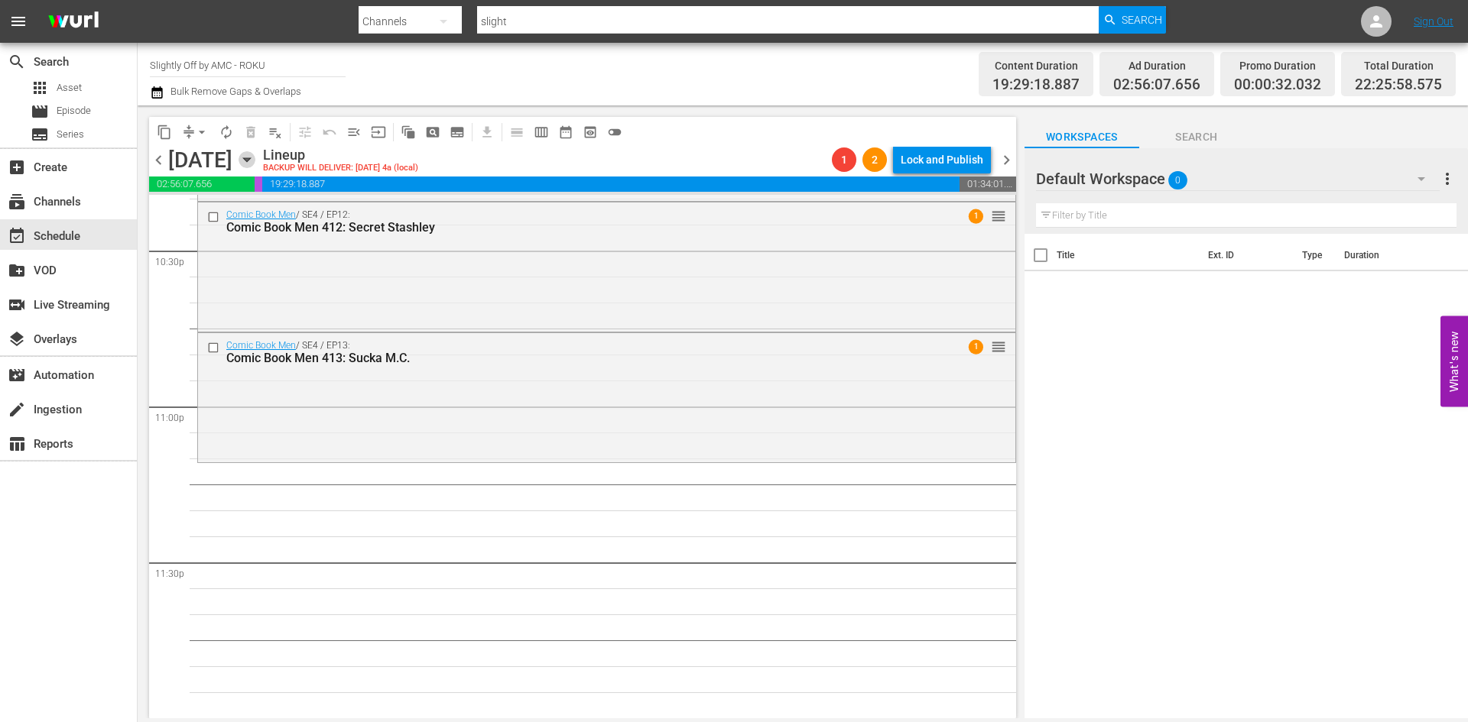
click at [255, 155] on icon "button" at bounding box center [247, 159] width 17 height 17
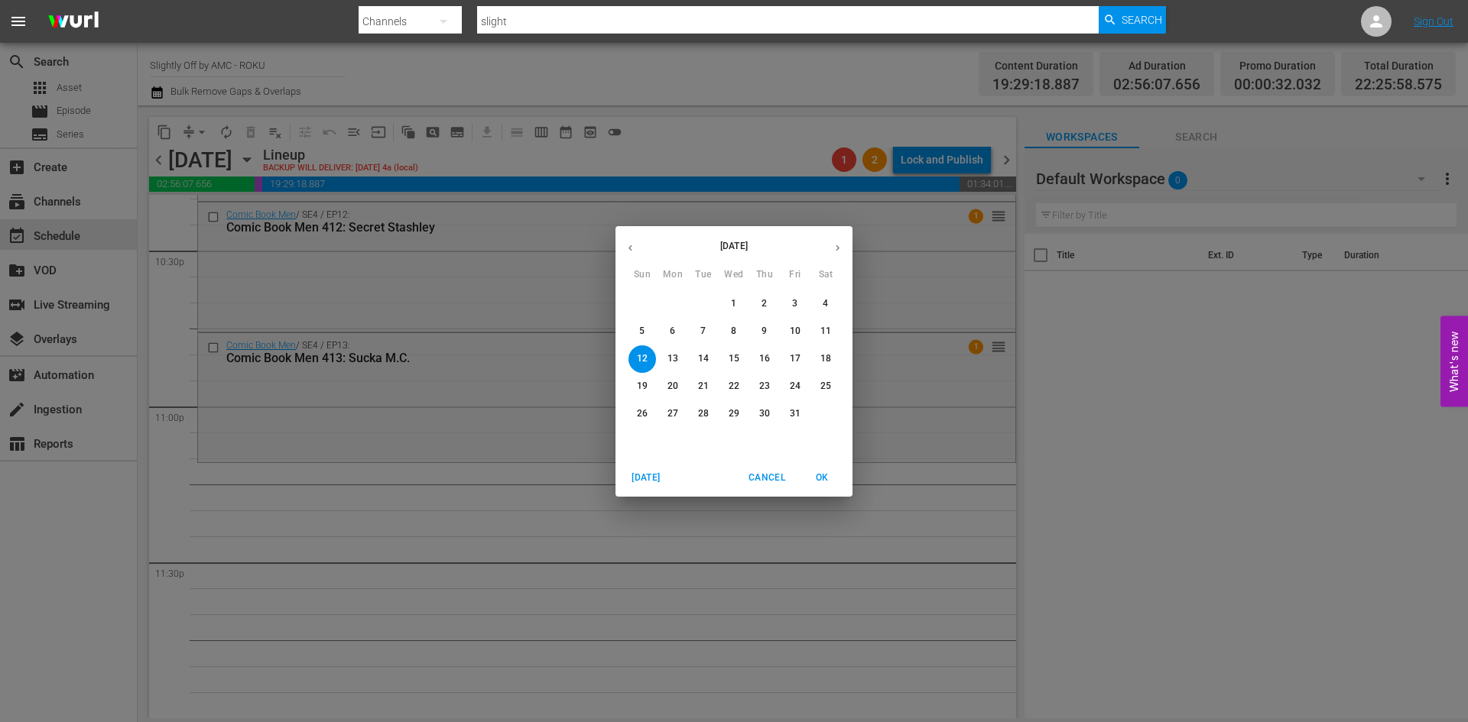
click at [635, 418] on span "26" at bounding box center [642, 413] width 28 height 13
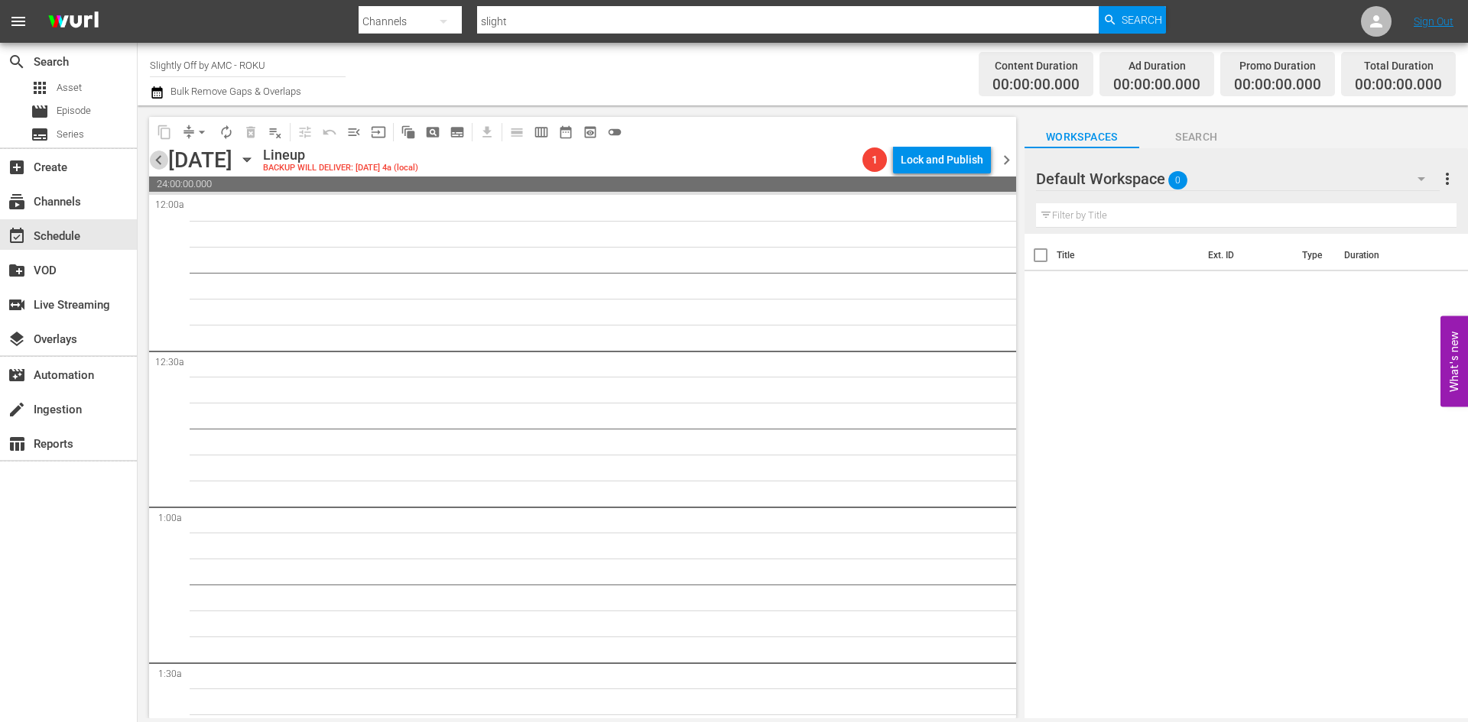
click at [161, 158] on span "chevron_left" at bounding box center [158, 160] width 19 height 19
